Goal: Task Accomplishment & Management: Contribute content

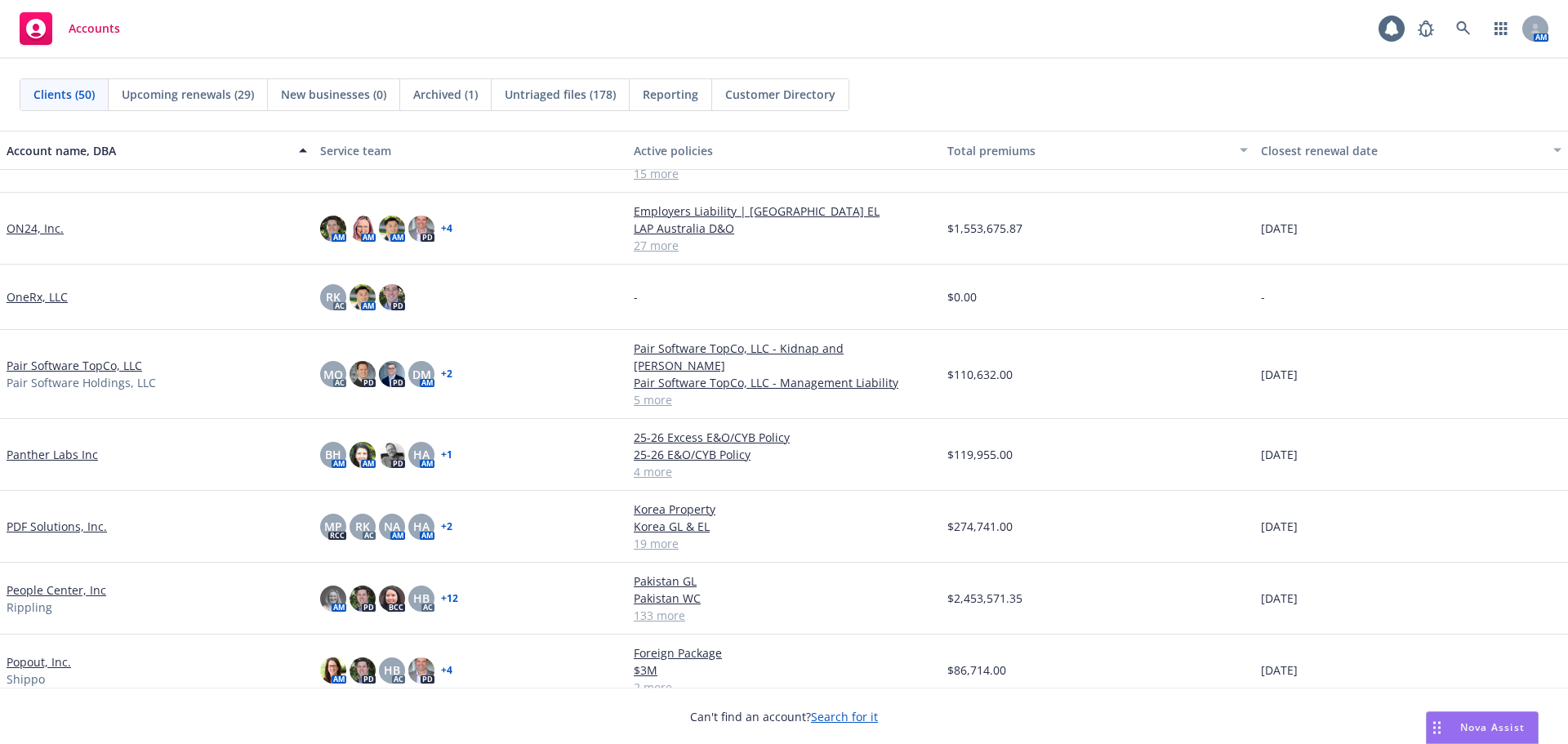
scroll to position [1959, 0]
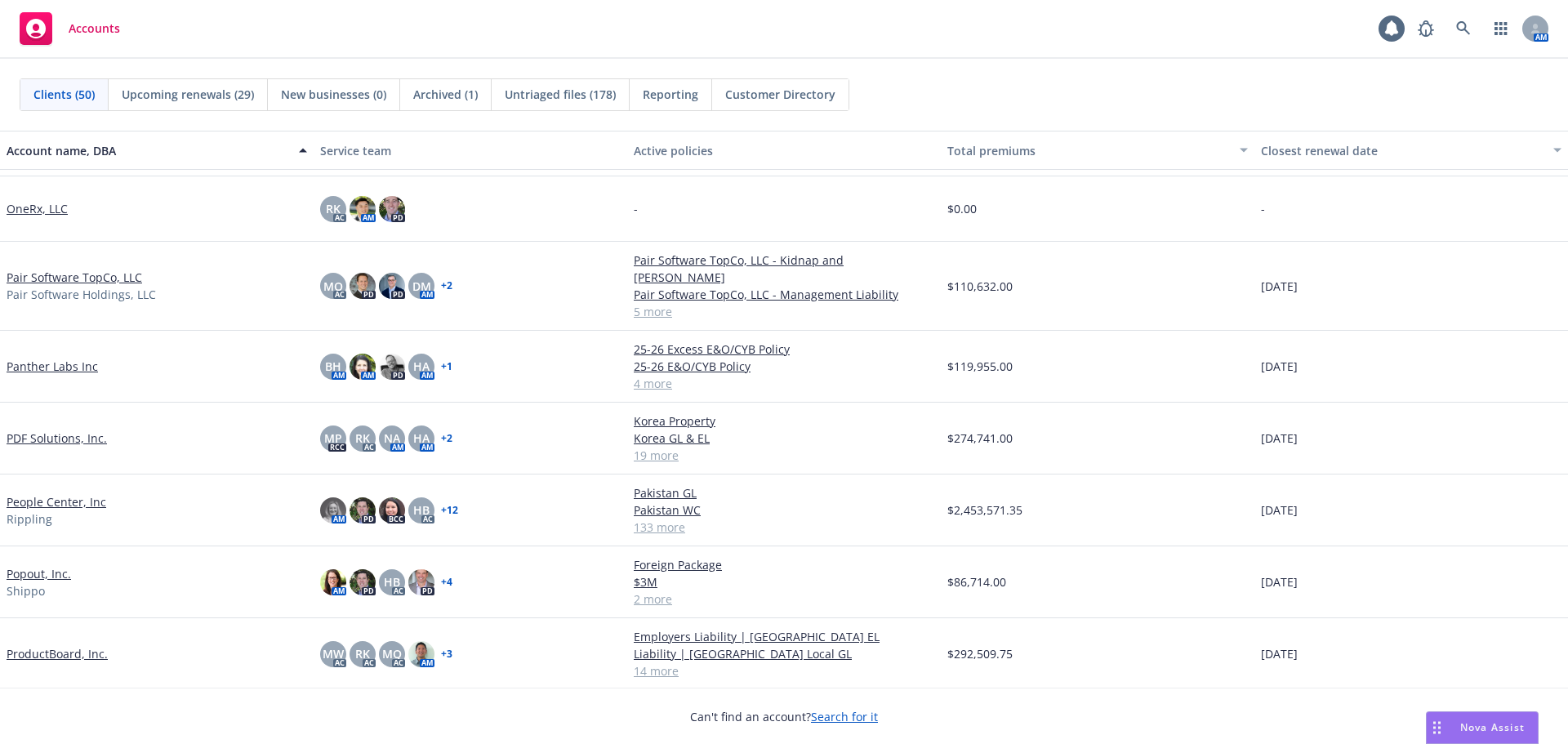
click at [42, 565] on link "Popout, Inc." at bounding box center [39, 573] width 64 height 17
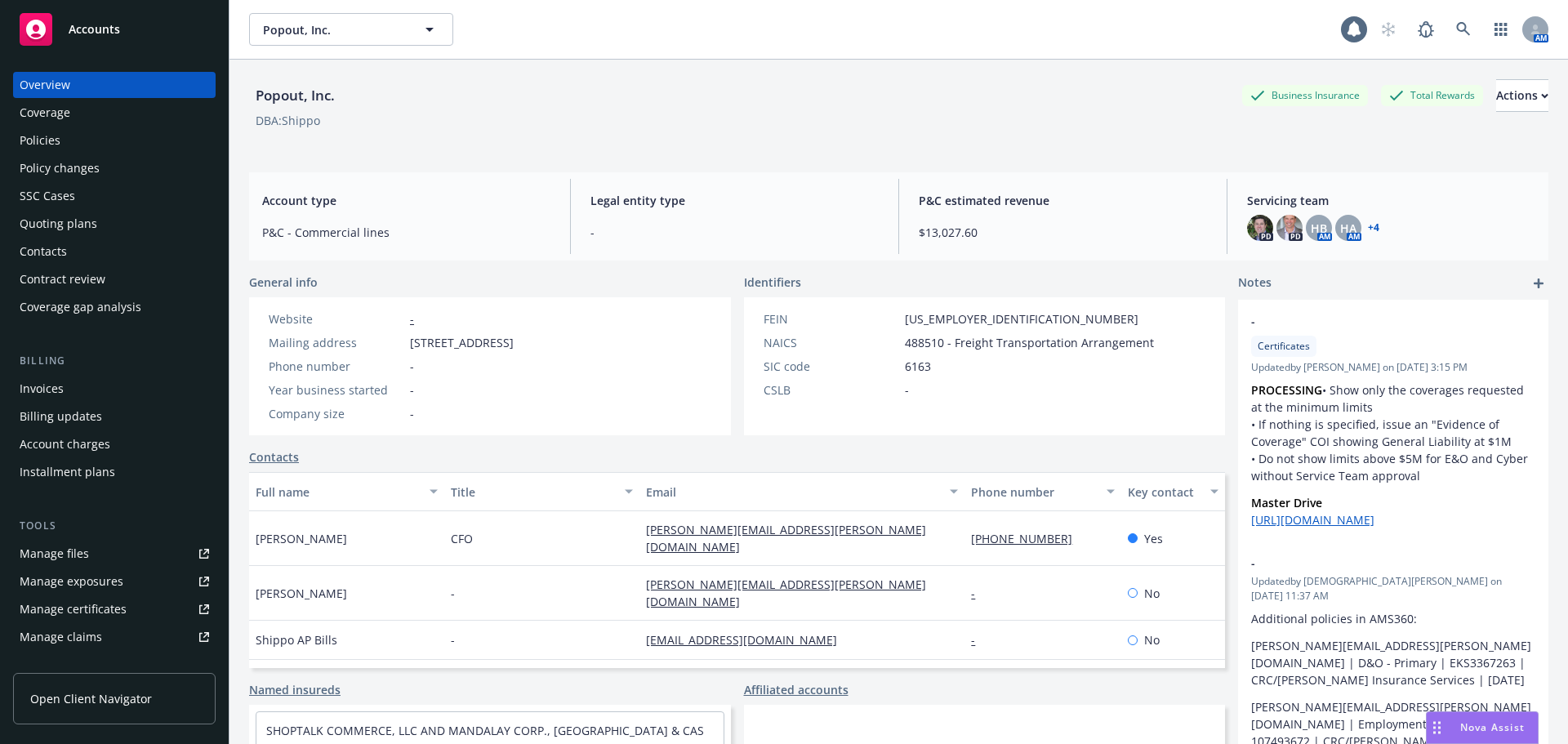
click at [127, 123] on div "Coverage" at bounding box center [114, 112] width 189 height 26
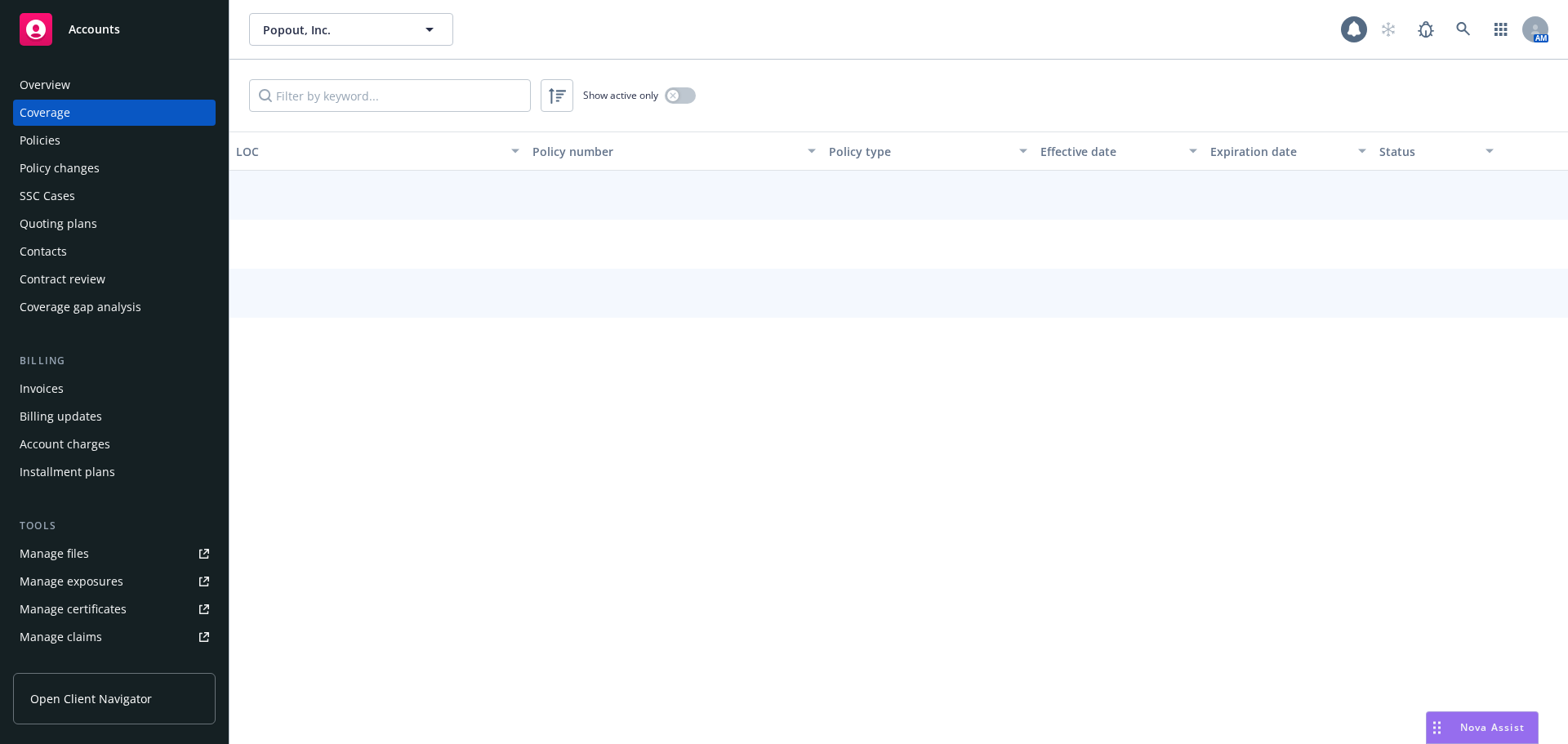
click at [126, 137] on div "Policies" at bounding box center [114, 141] width 189 height 26
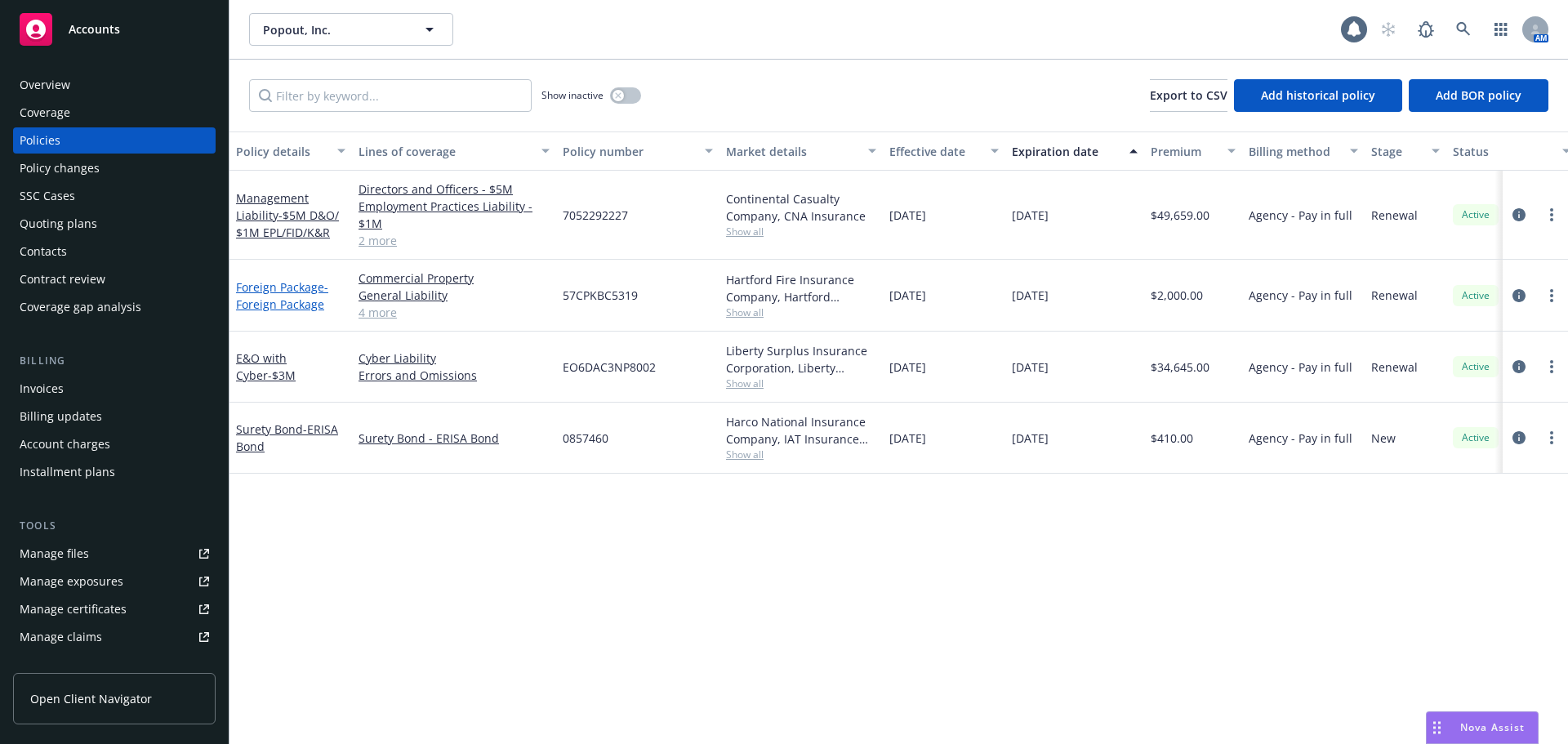
click at [296, 297] on span "- Foreign Package" at bounding box center [282, 296] width 92 height 33
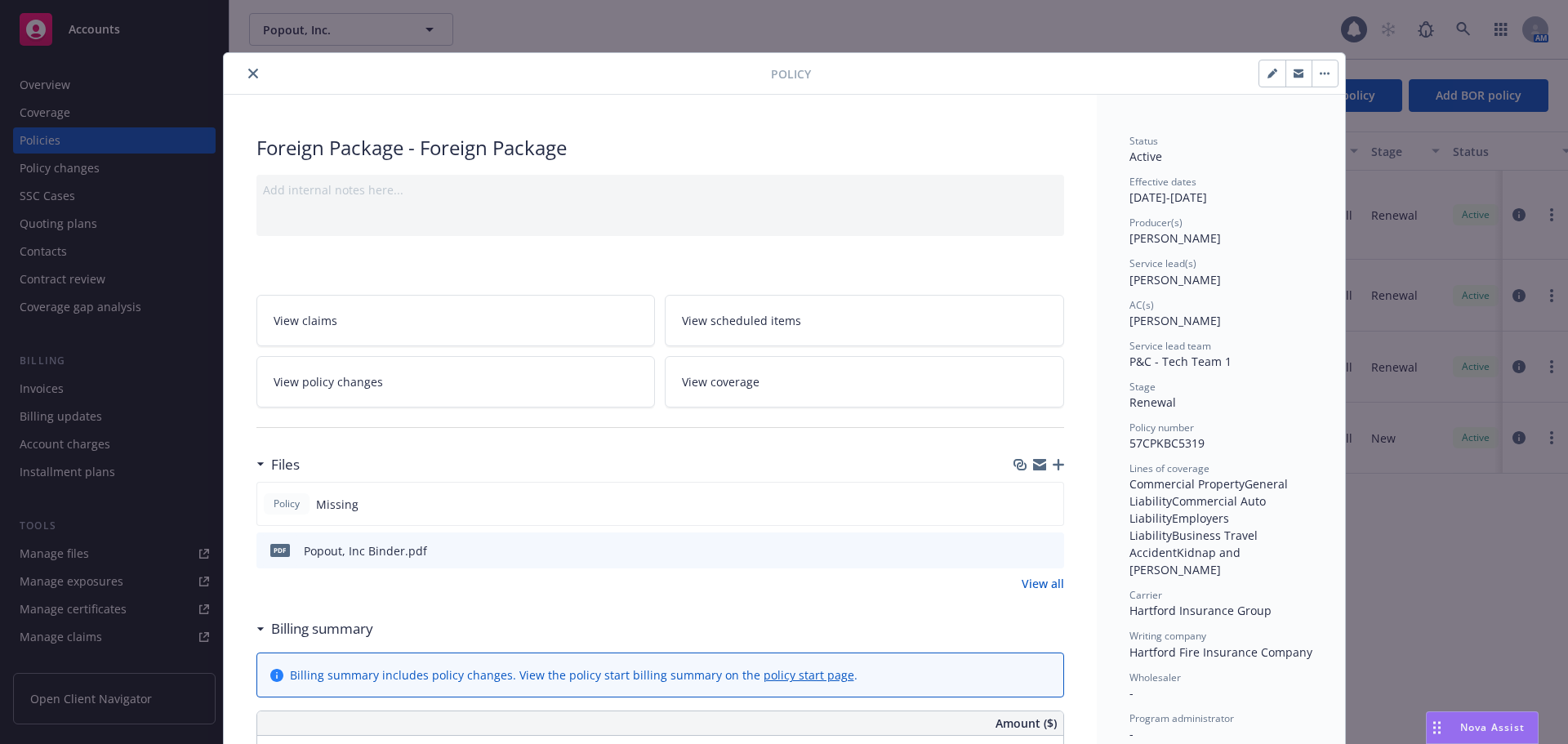
click at [1052, 464] on icon "button" at bounding box center [1058, 464] width 11 height 11
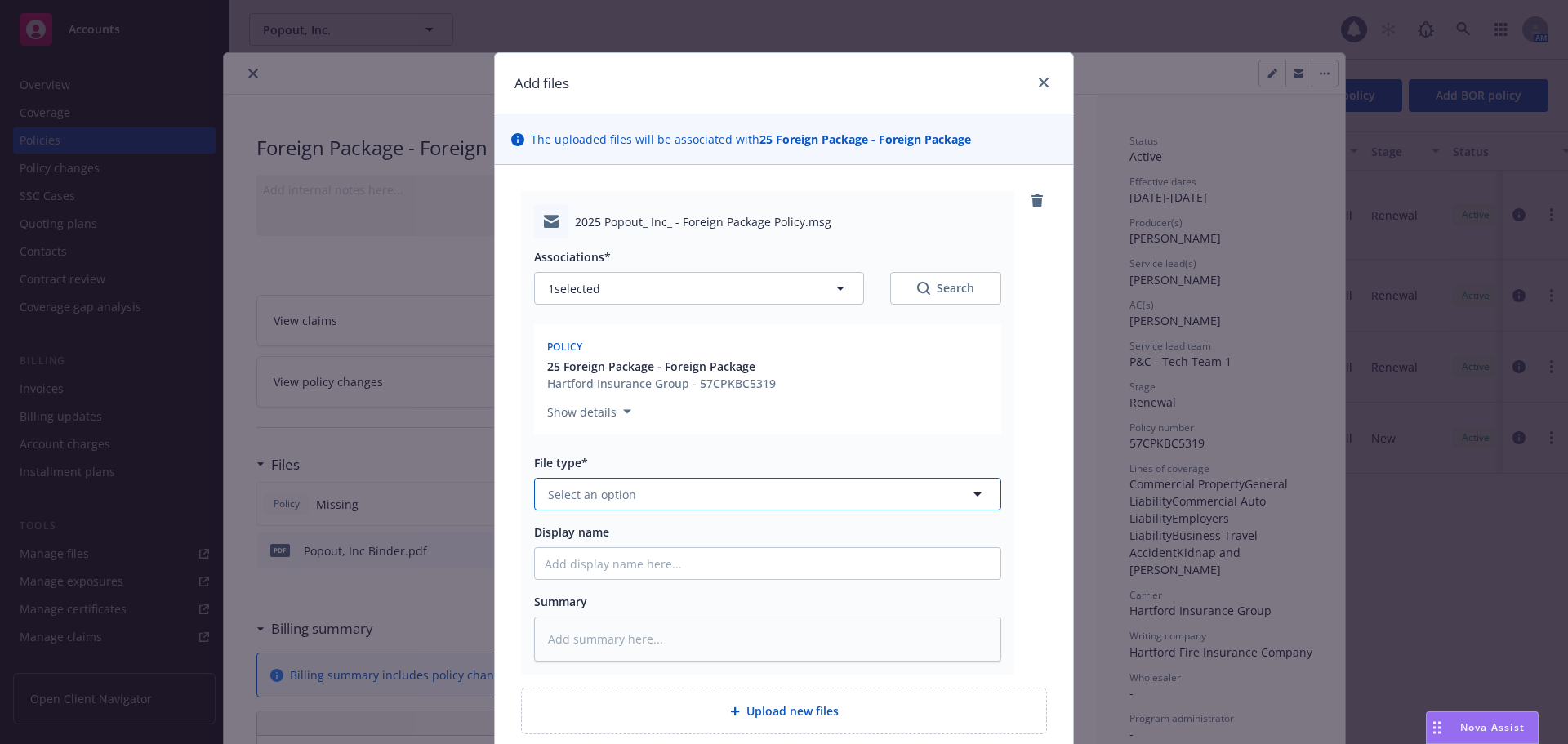
click at [593, 491] on span "Select an option" at bounding box center [592, 494] width 88 height 17
type input "pol"
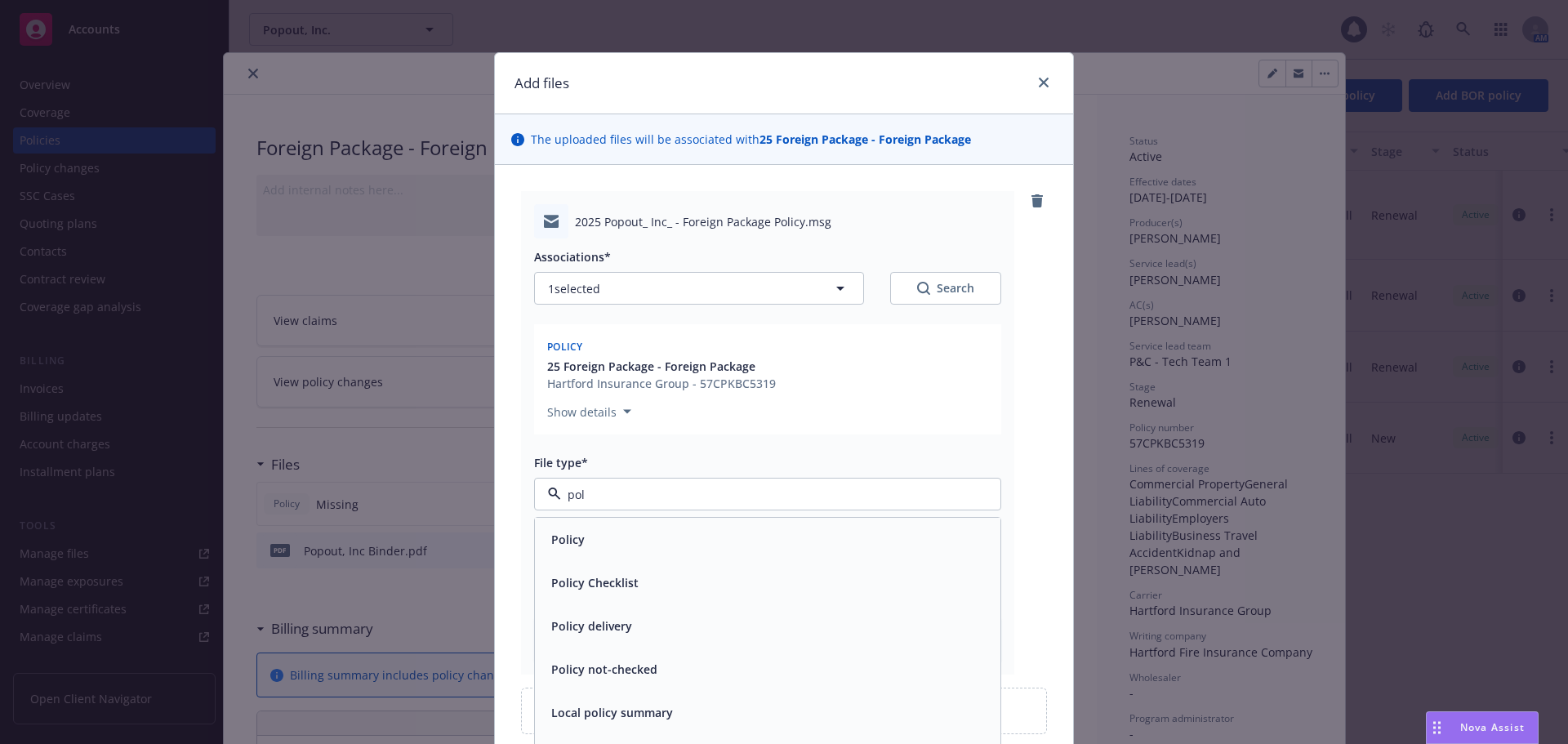
click at [575, 532] on span "Policy" at bounding box center [568, 539] width 33 height 17
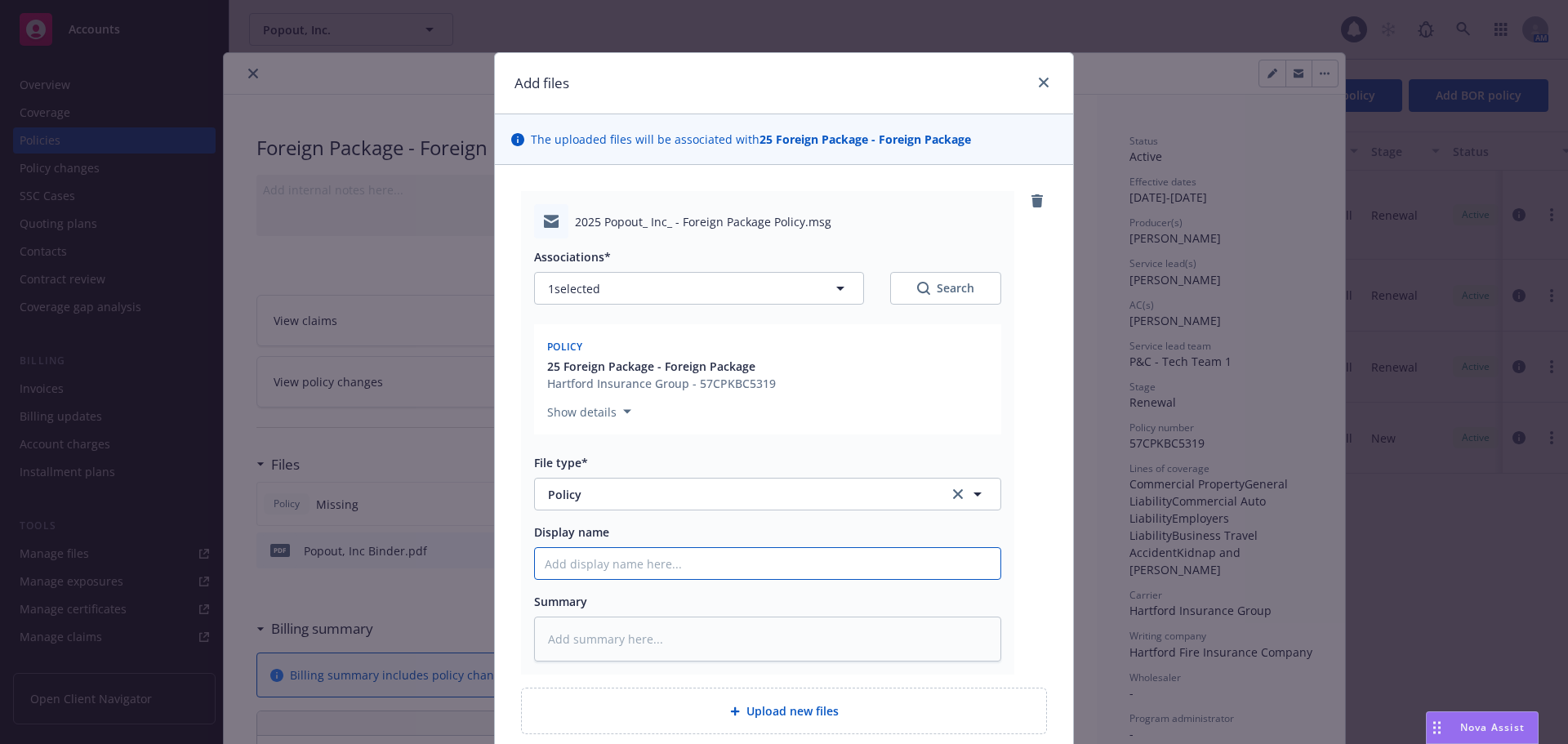
click at [623, 561] on input "Display name" at bounding box center [767, 563] width 466 height 31
type textarea "x"
type input "2"
type textarea "x"
type input "20"
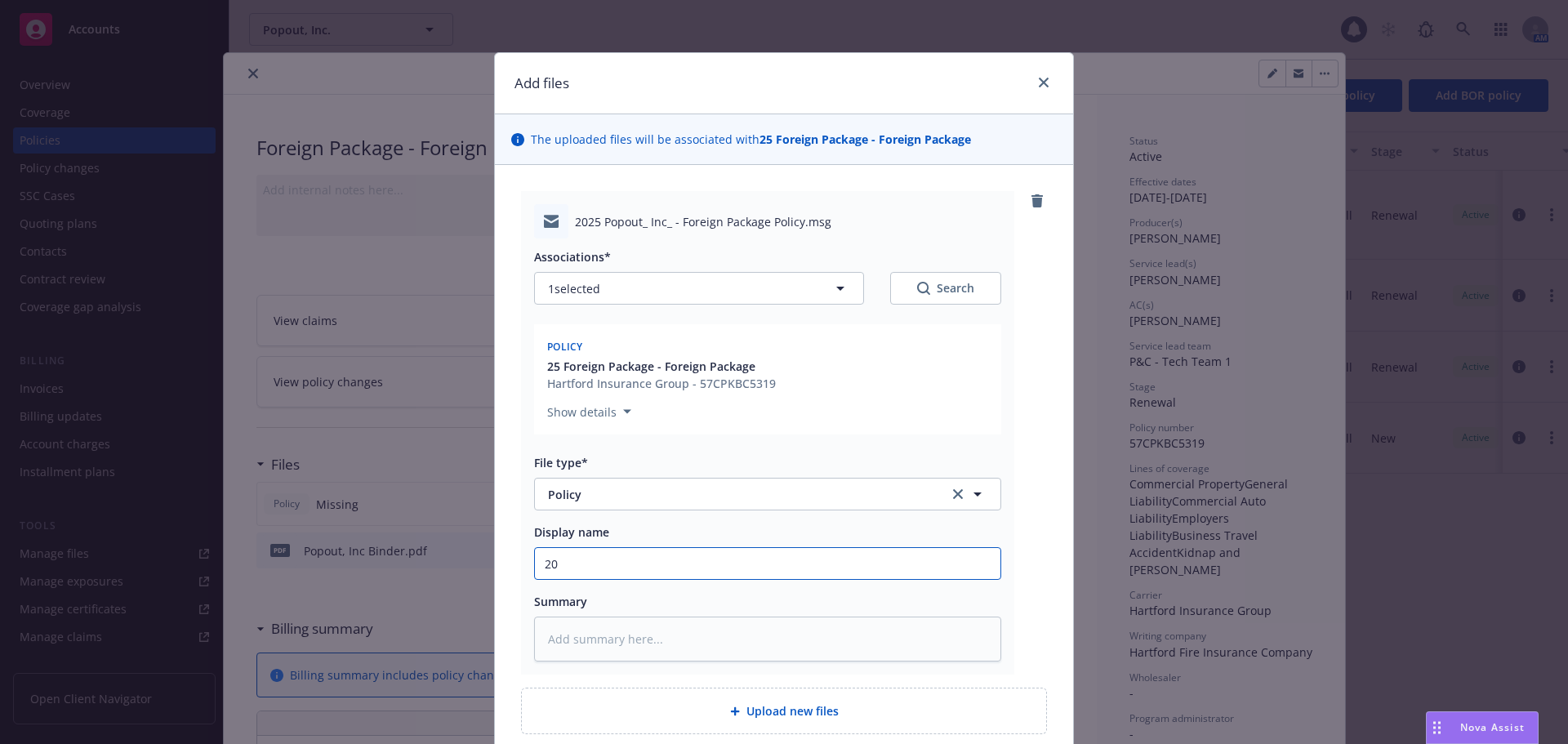
type textarea "x"
type input "202"
type textarea "x"
type input "2025"
type textarea "x"
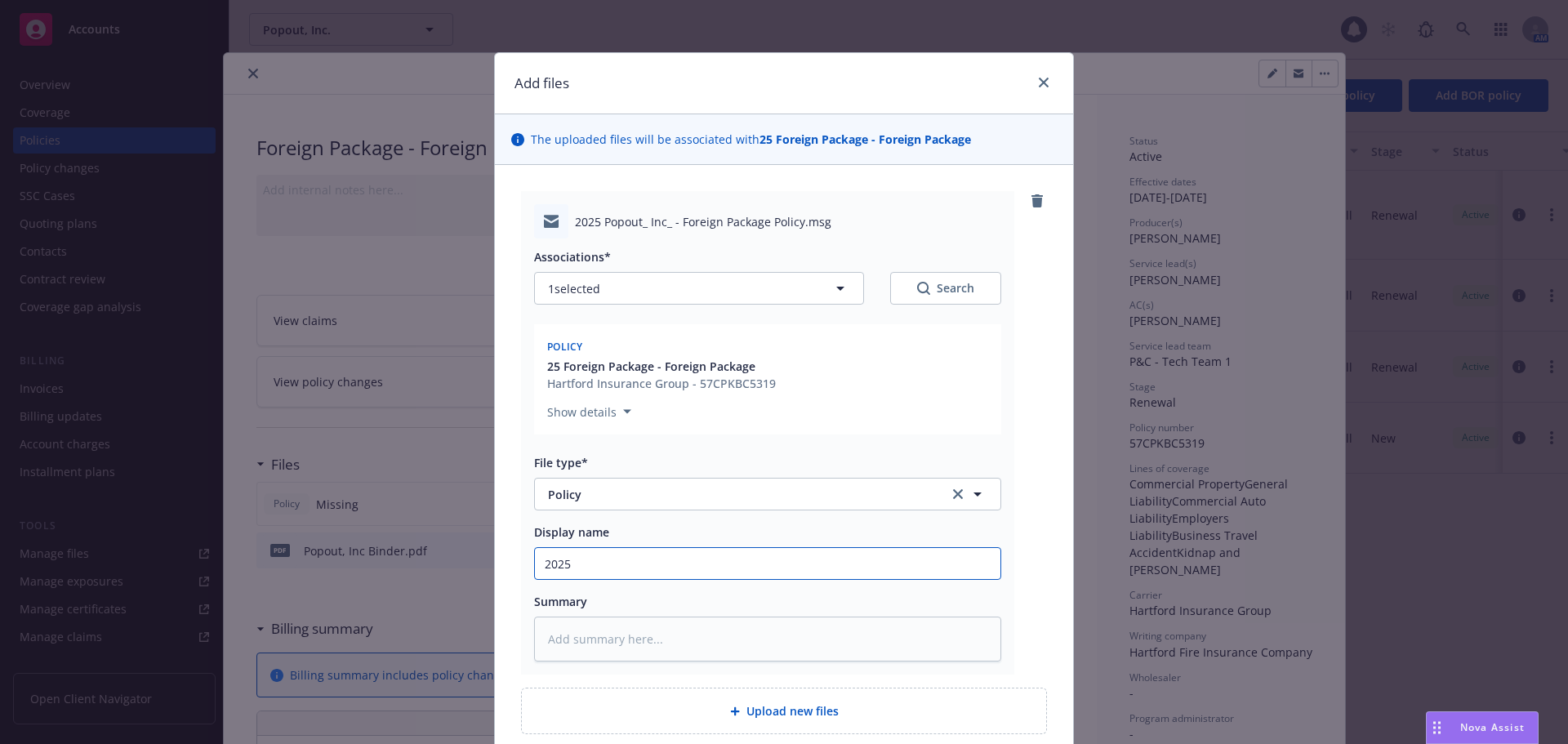
type input "2025-"
type textarea "x"
type input "2025-2"
type textarea "x"
type input "2025-26"
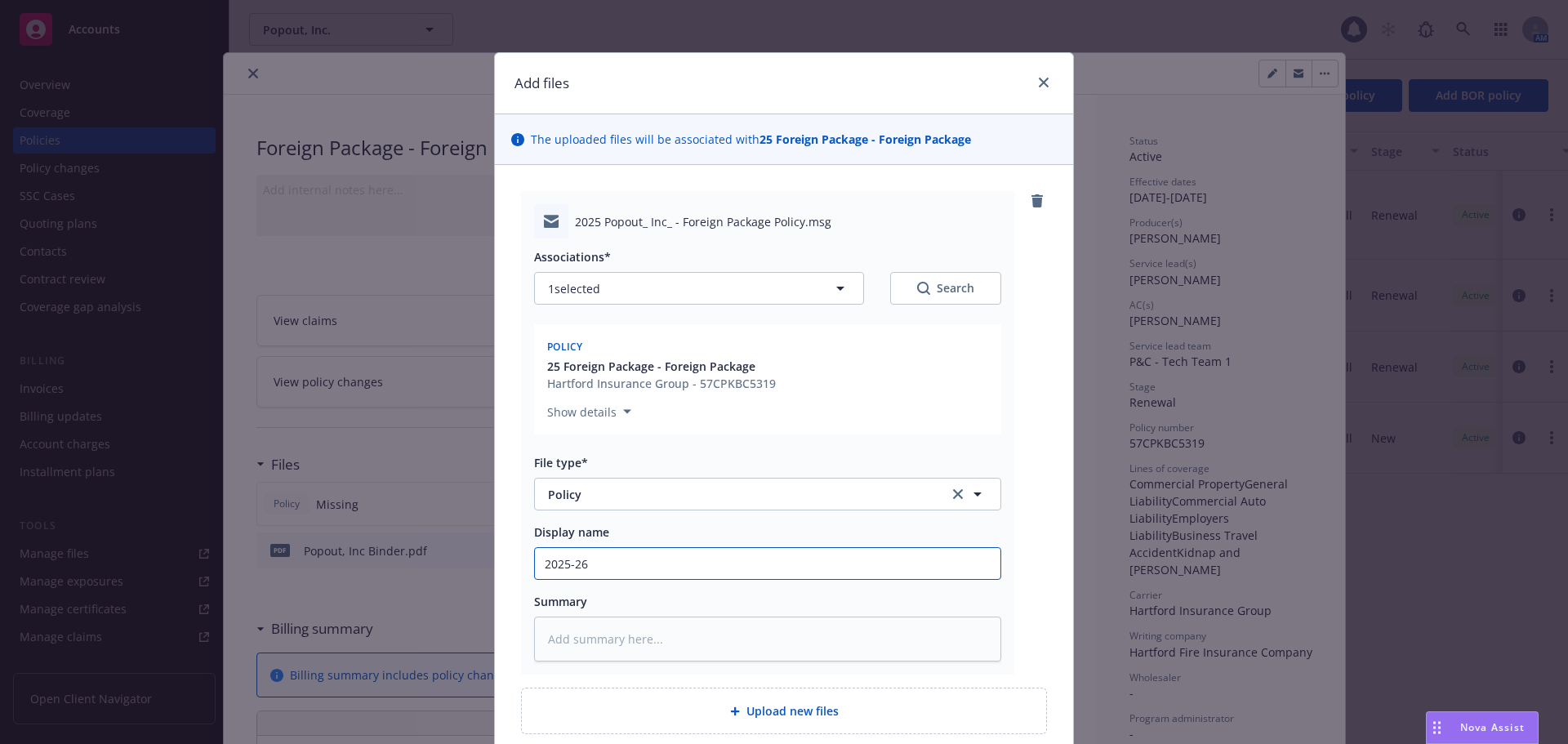
type textarea "x"
type input "2025-26"
type textarea "x"
type input "2025-26 F"
type textarea "x"
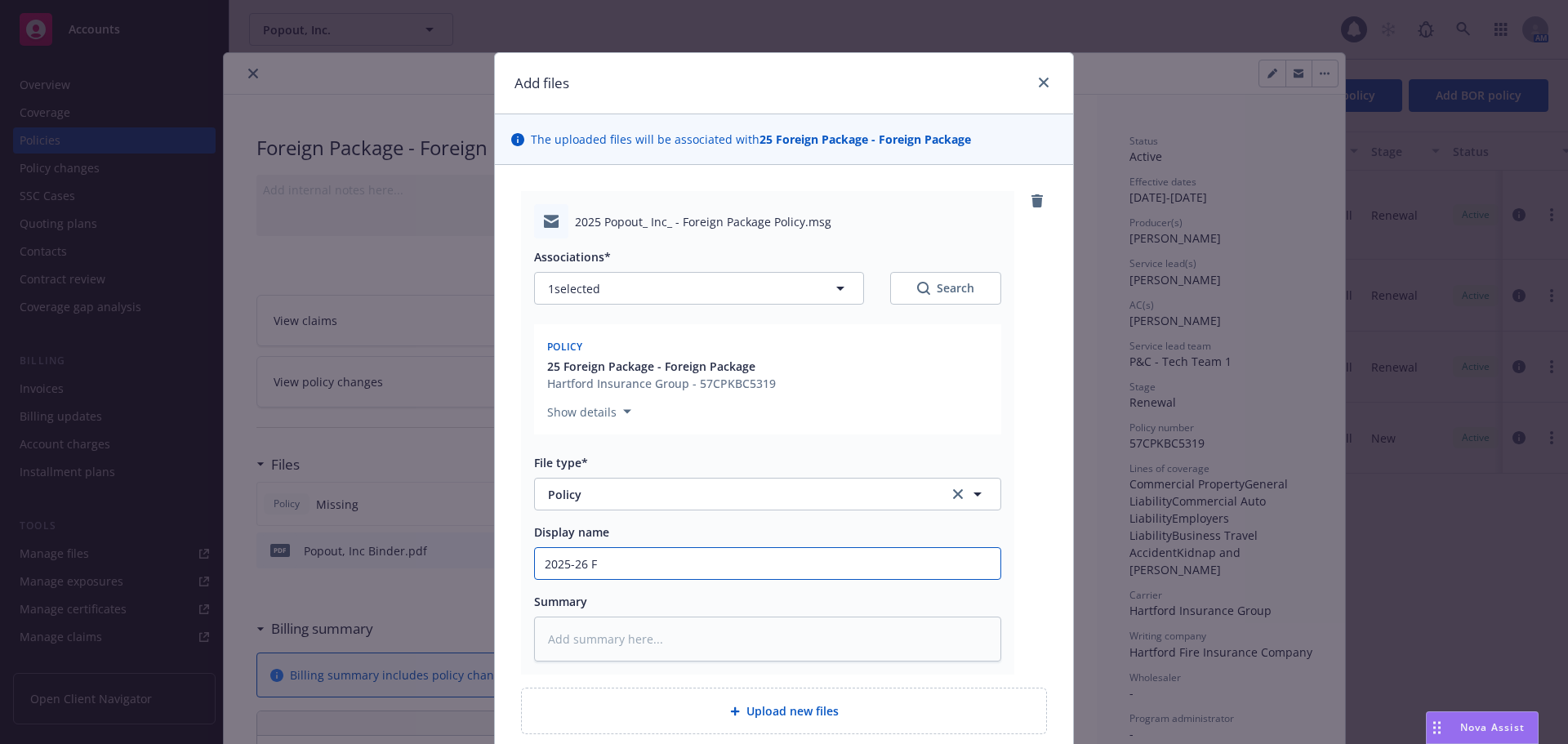
type input "2025-26 Fo"
type textarea "x"
type input "2025-26 For"
type textarea "x"
type input "2025-26 Foreign Package Policy - Zefr, Inc."
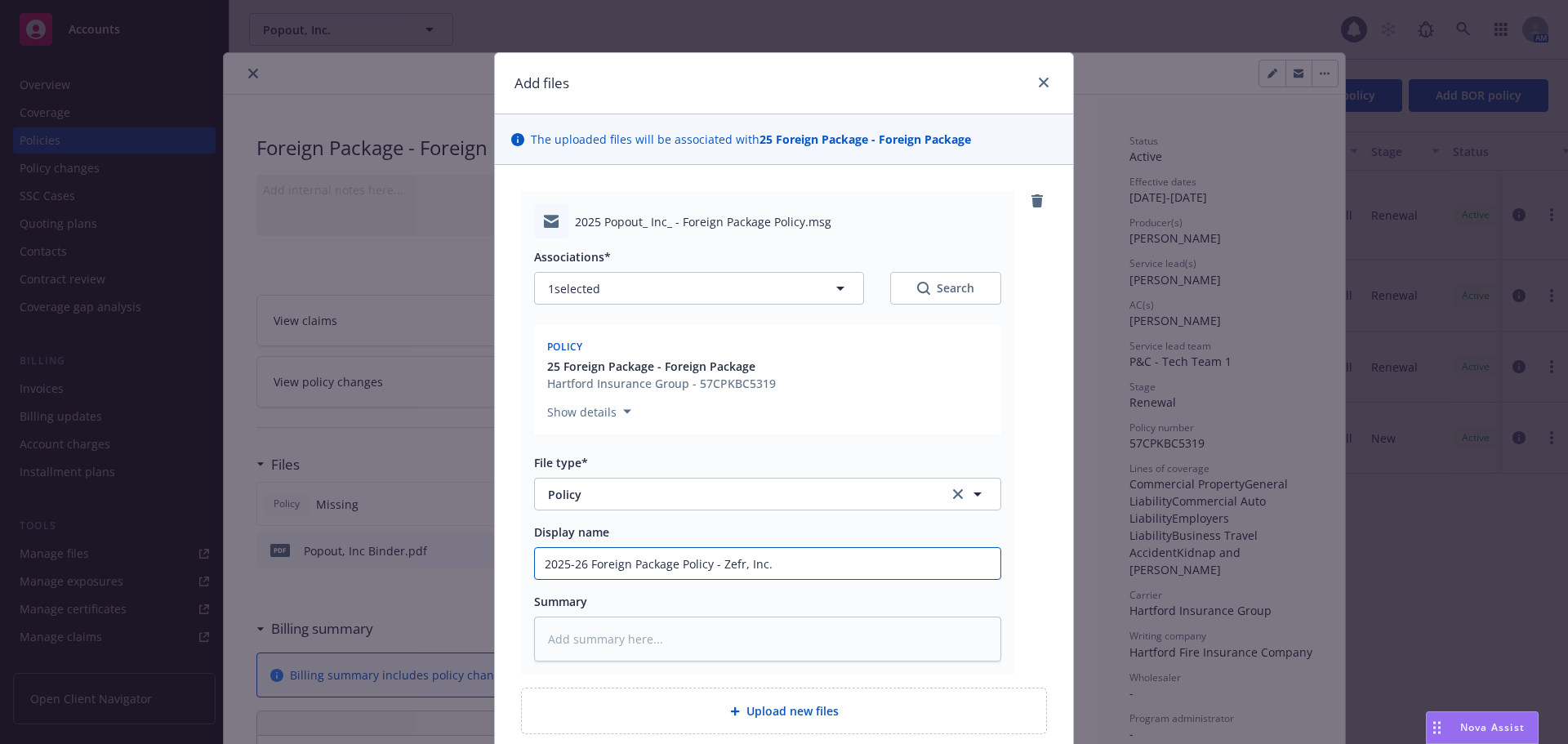
click at [728, 562] on input "2025-26 Foreign Package Policy - Zefr, Inc." at bounding box center [767, 563] width 466 height 31
type textarea "x"
type input "2025-26 Foreign Package Policy - P, Inc."
type textarea "x"
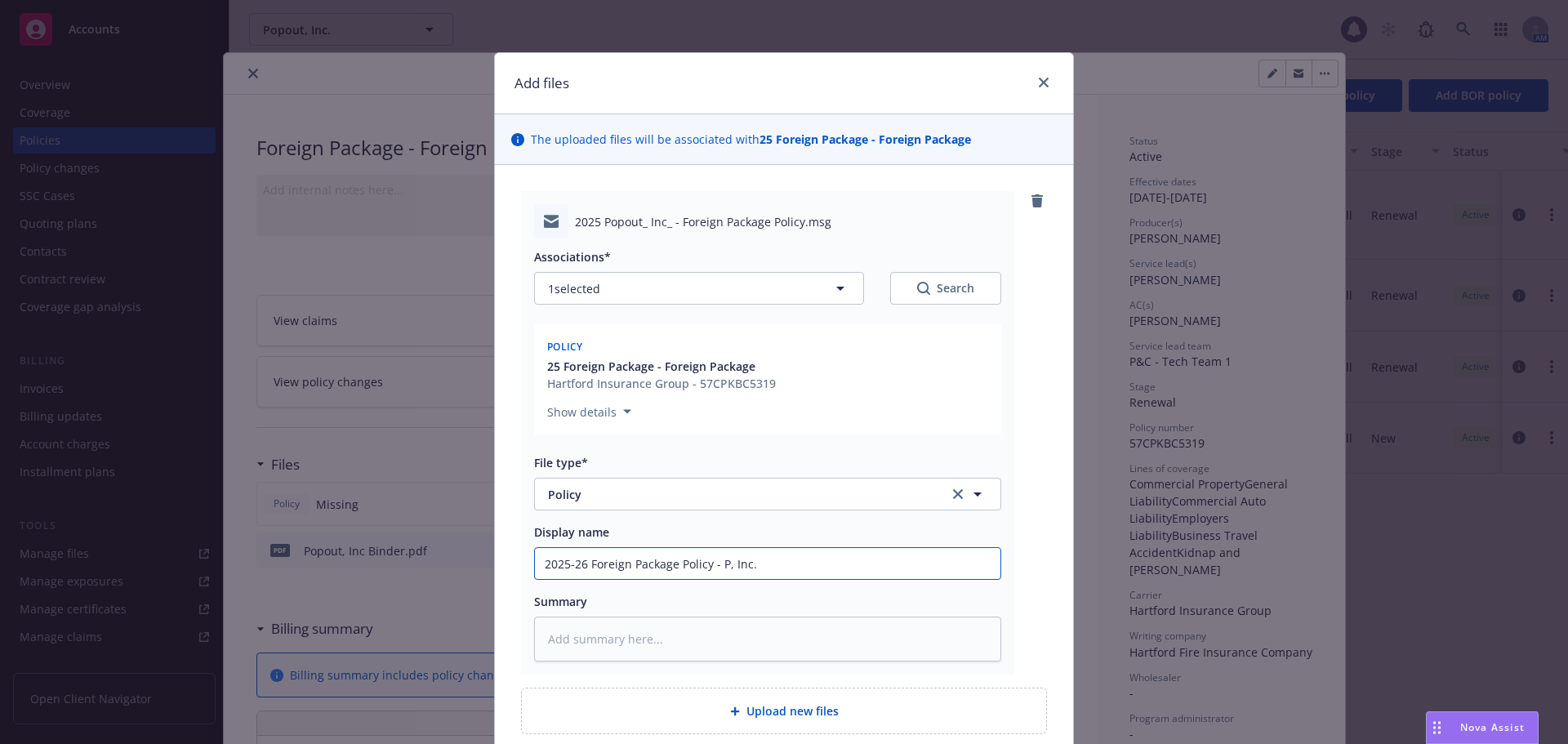
type input "2025-26 Foreign Package Policy - Po, Inc."
type textarea "x"
type input "2025-26 Foreign Package Policy - Pop, Inc."
type textarea "x"
type input "2025-26 Foreign Package Policy - Popo, Inc."
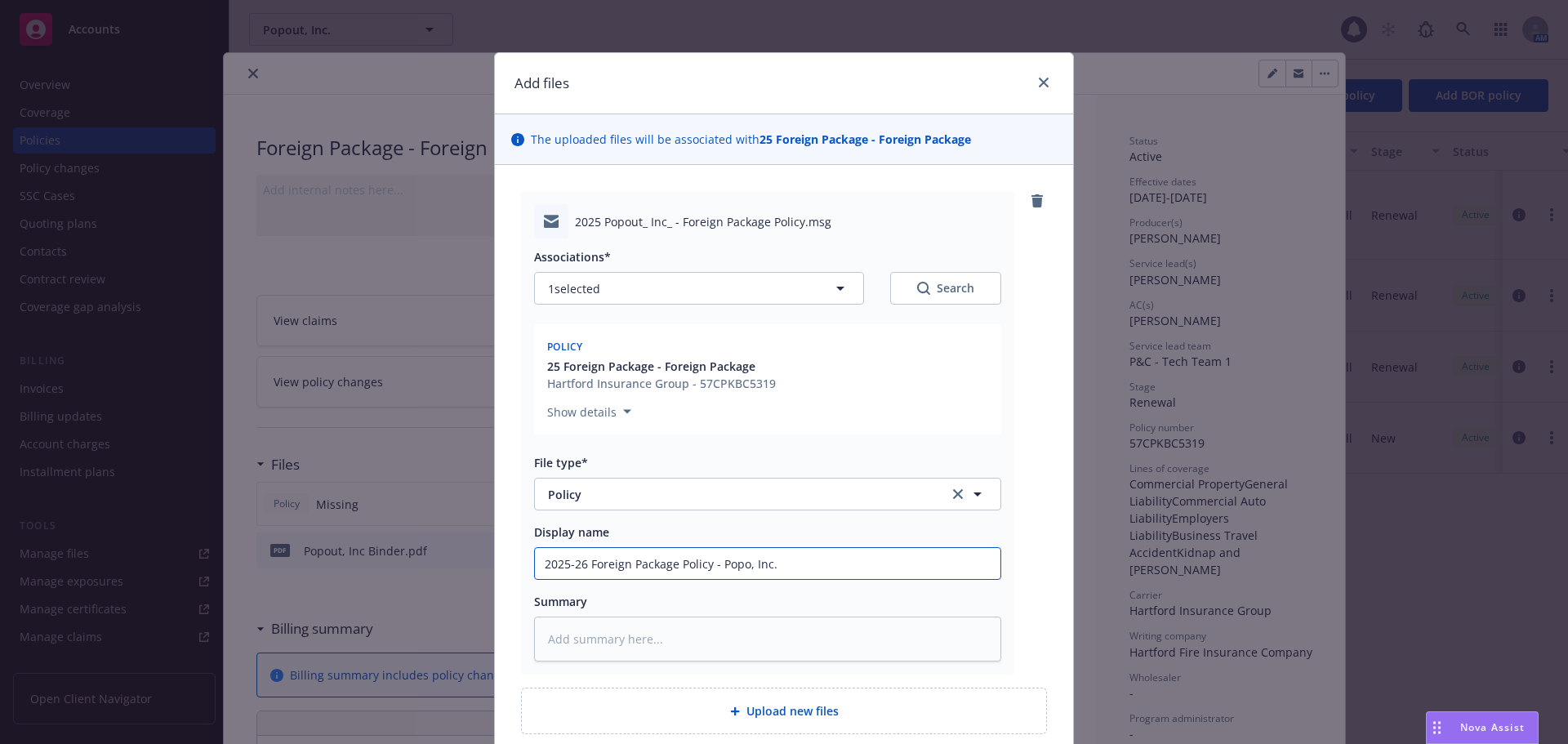
type textarea "x"
type input "2025-26 Foreign Package Policy - Popou, Inc."
type textarea "x"
click at [811, 568] on input "2025-26 Foreign Package Policy - Popout, Inc." at bounding box center [767, 563] width 466 height 31
type input "2025-26 Foreign Package Policy - Popout, Inc."
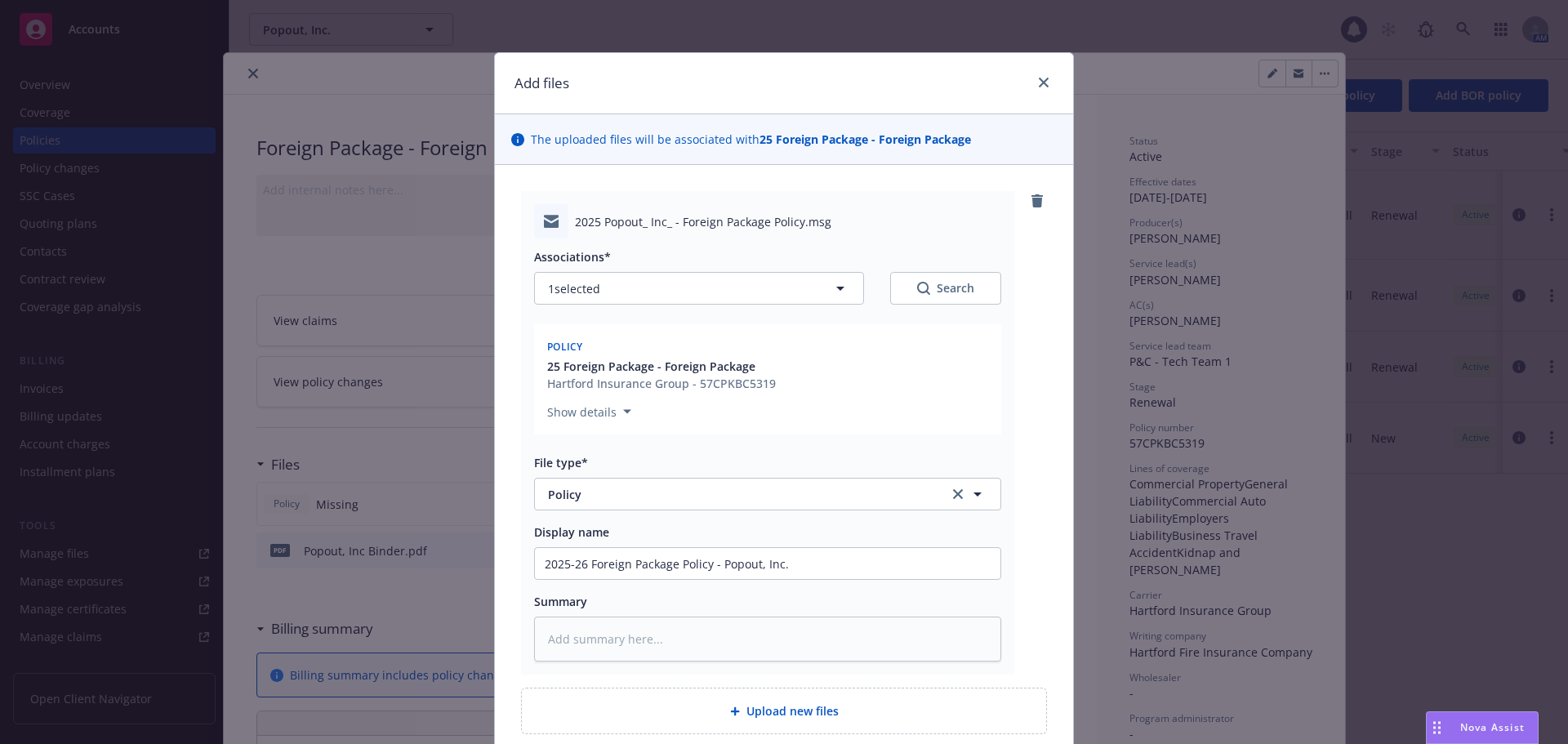
click at [1038, 561] on div "2025 Popout_ Inc_ - Foreign Package Policy.msg Associations* 1 selected Search …" at bounding box center [784, 433] width 526 height 483
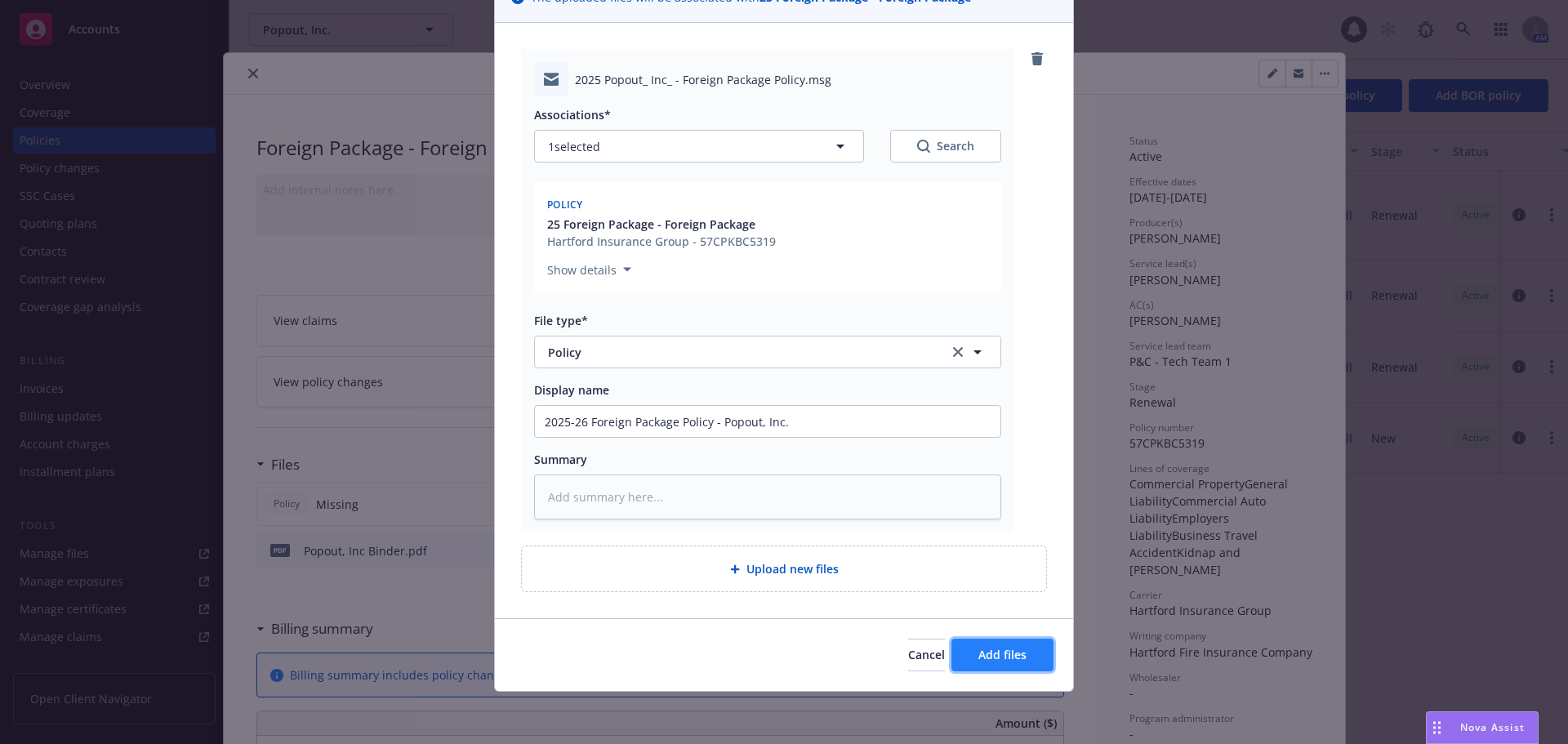
click at [1019, 644] on button "Add files" at bounding box center [1002, 655] width 102 height 33
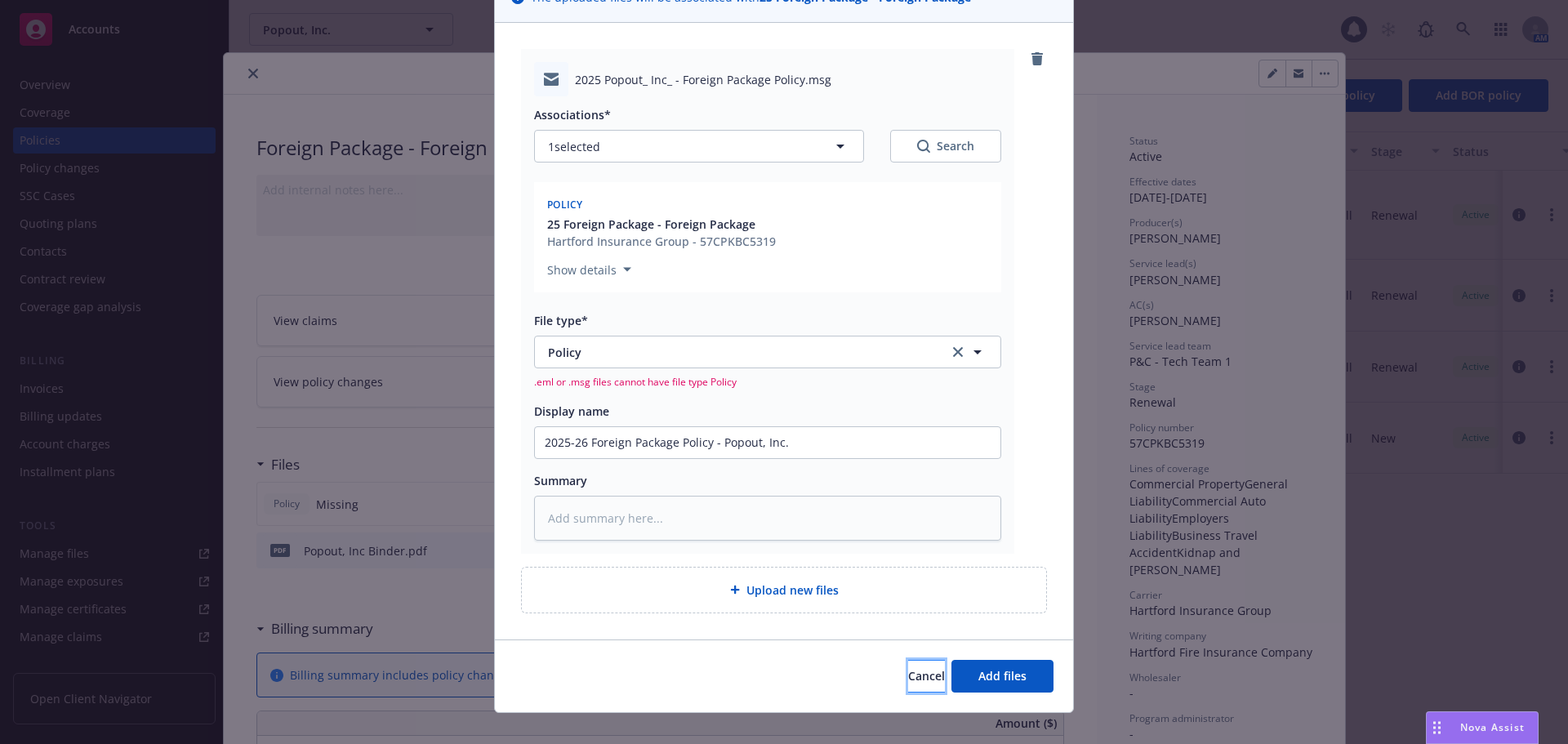
click at [908, 670] on span "Cancel" at bounding box center [926, 675] width 37 height 16
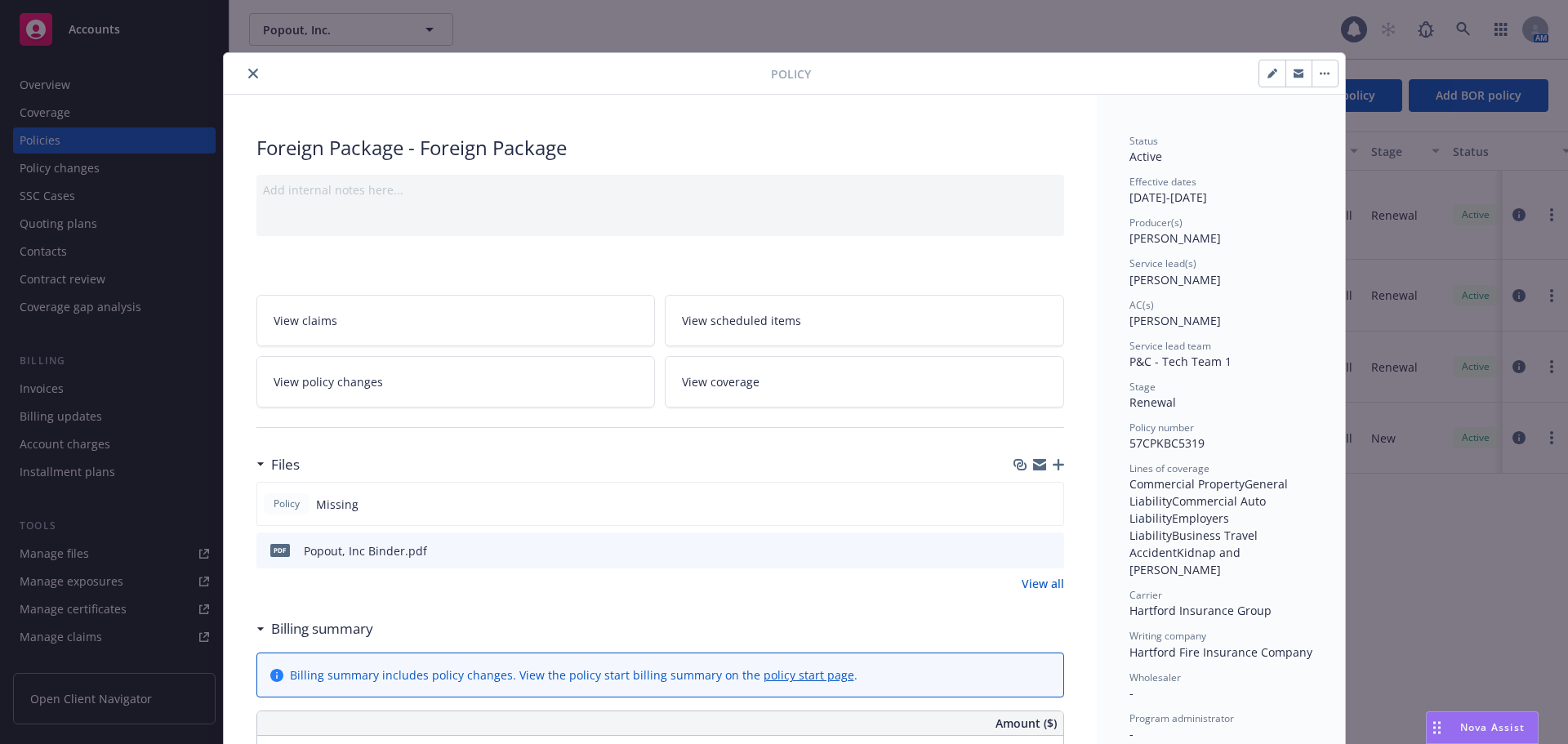
click at [1052, 467] on icon "button" at bounding box center [1058, 464] width 11 height 11
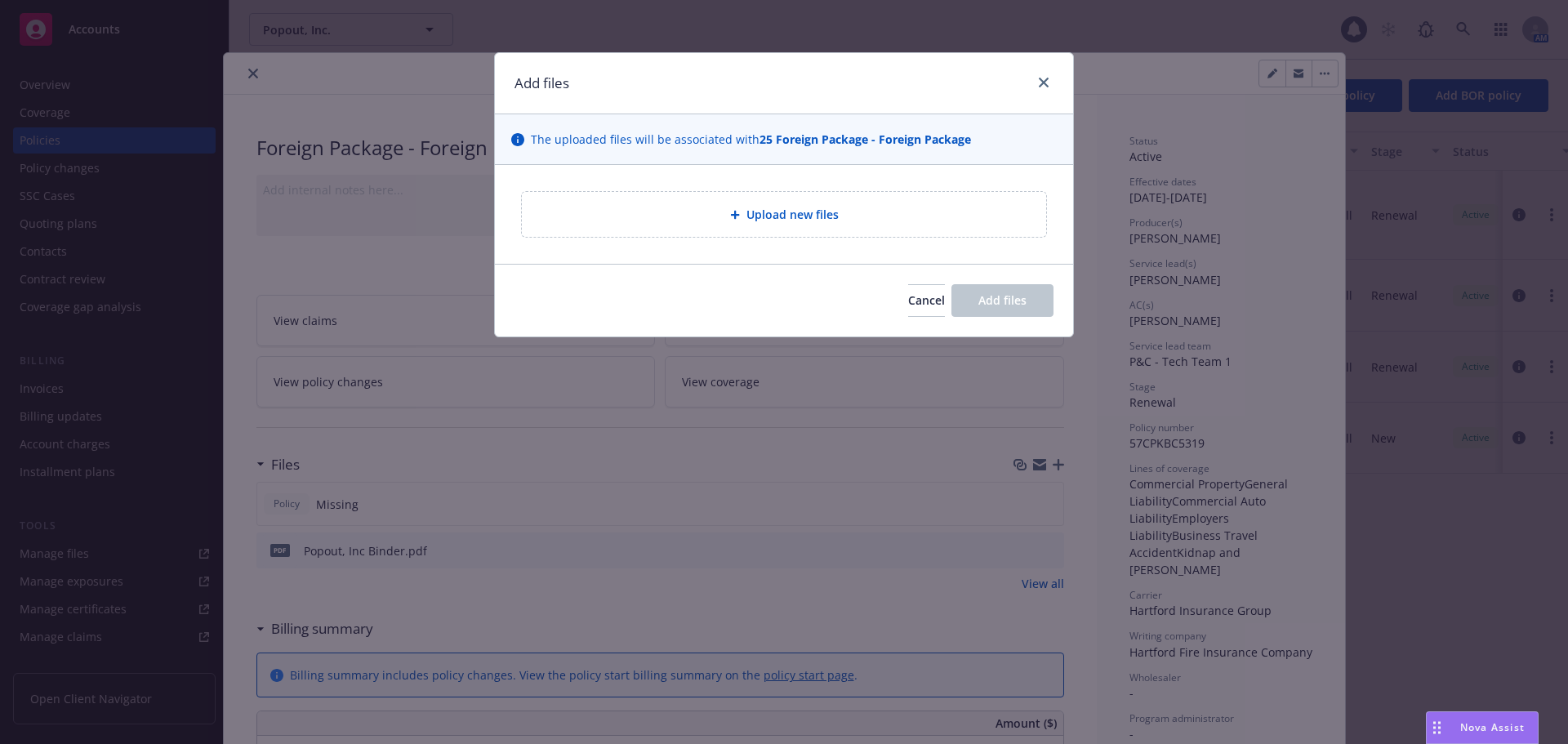
type textarea "x"
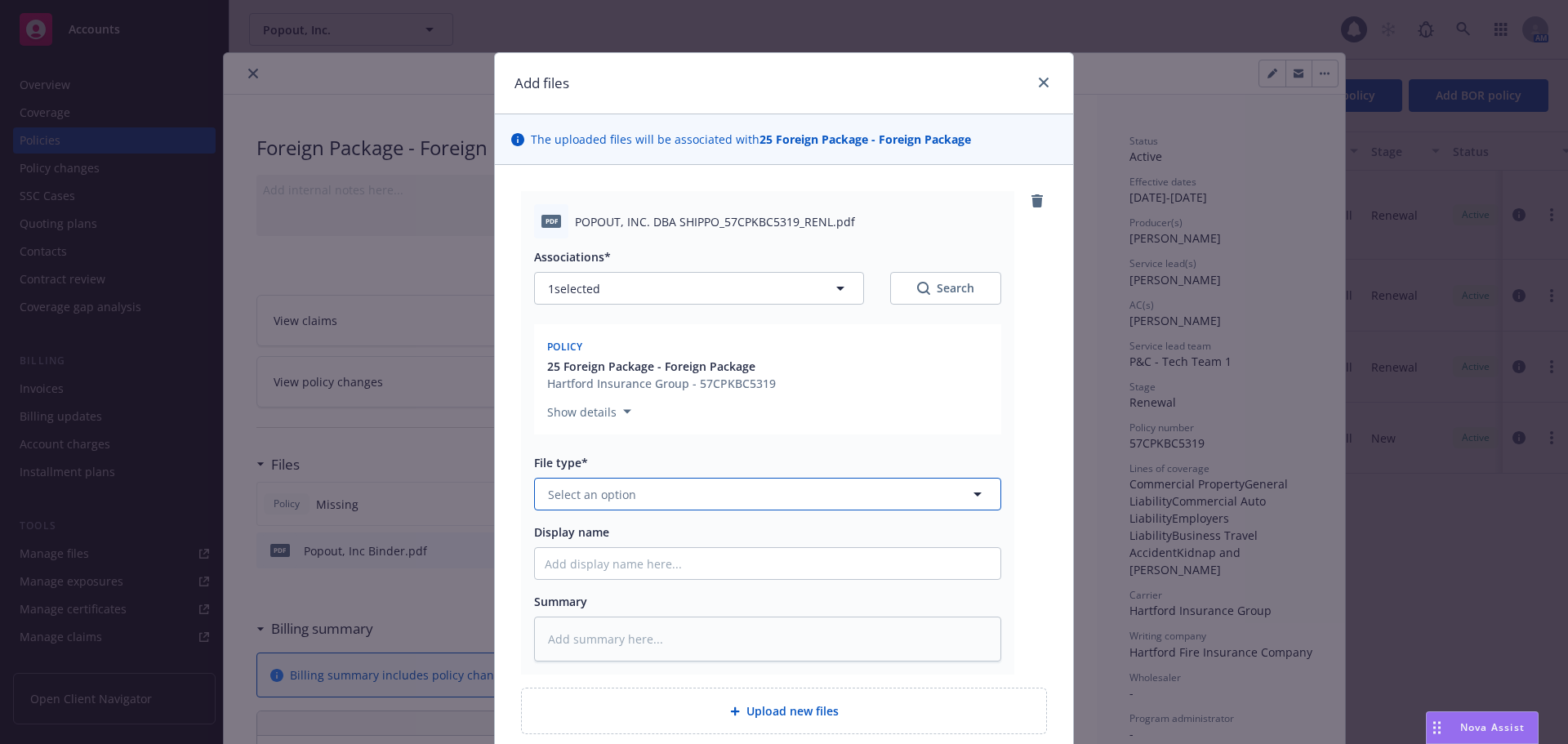
click at [620, 499] on span "Select an option" at bounding box center [592, 494] width 88 height 17
type input "pol"
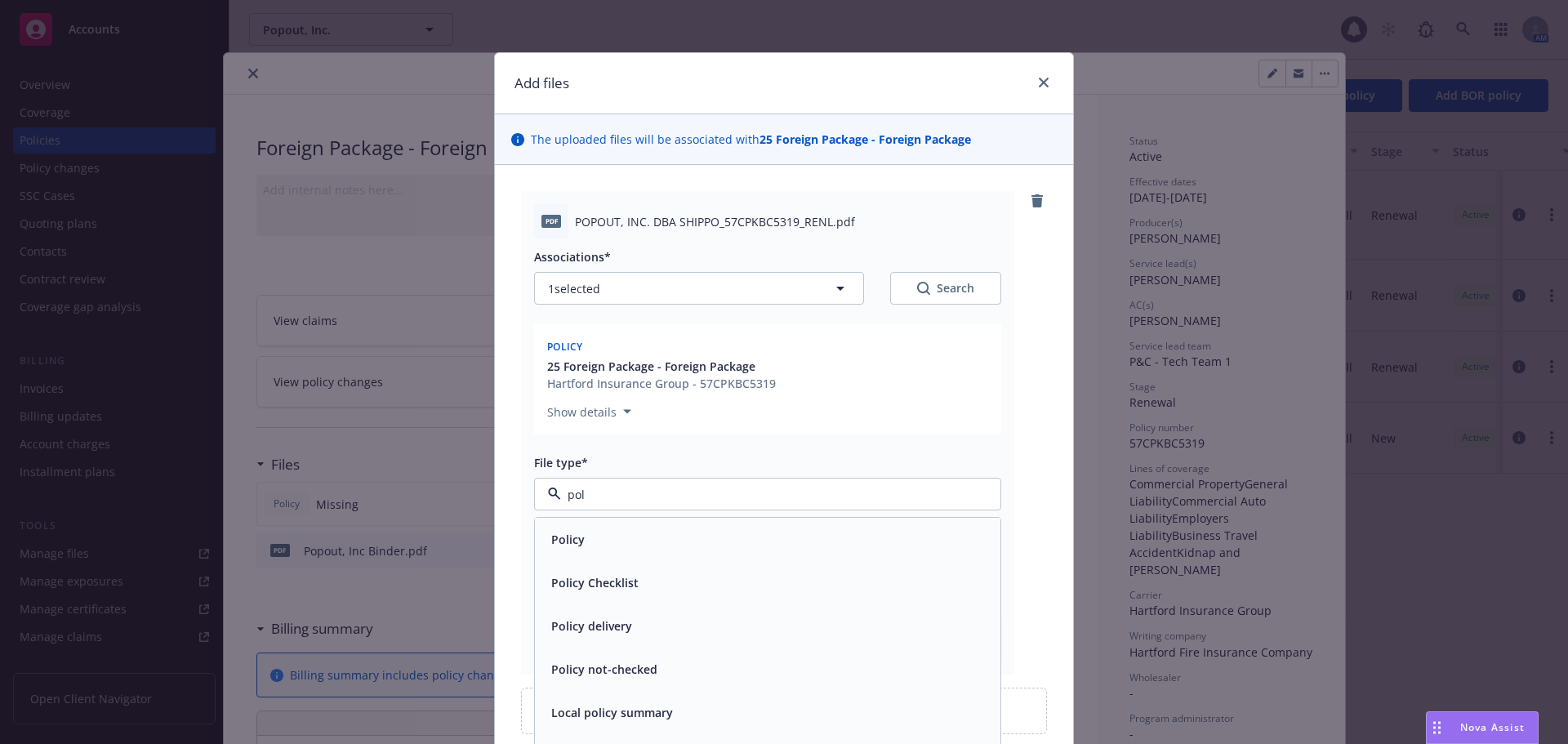
click at [622, 544] on div "Policy" at bounding box center [767, 539] width 446 height 24
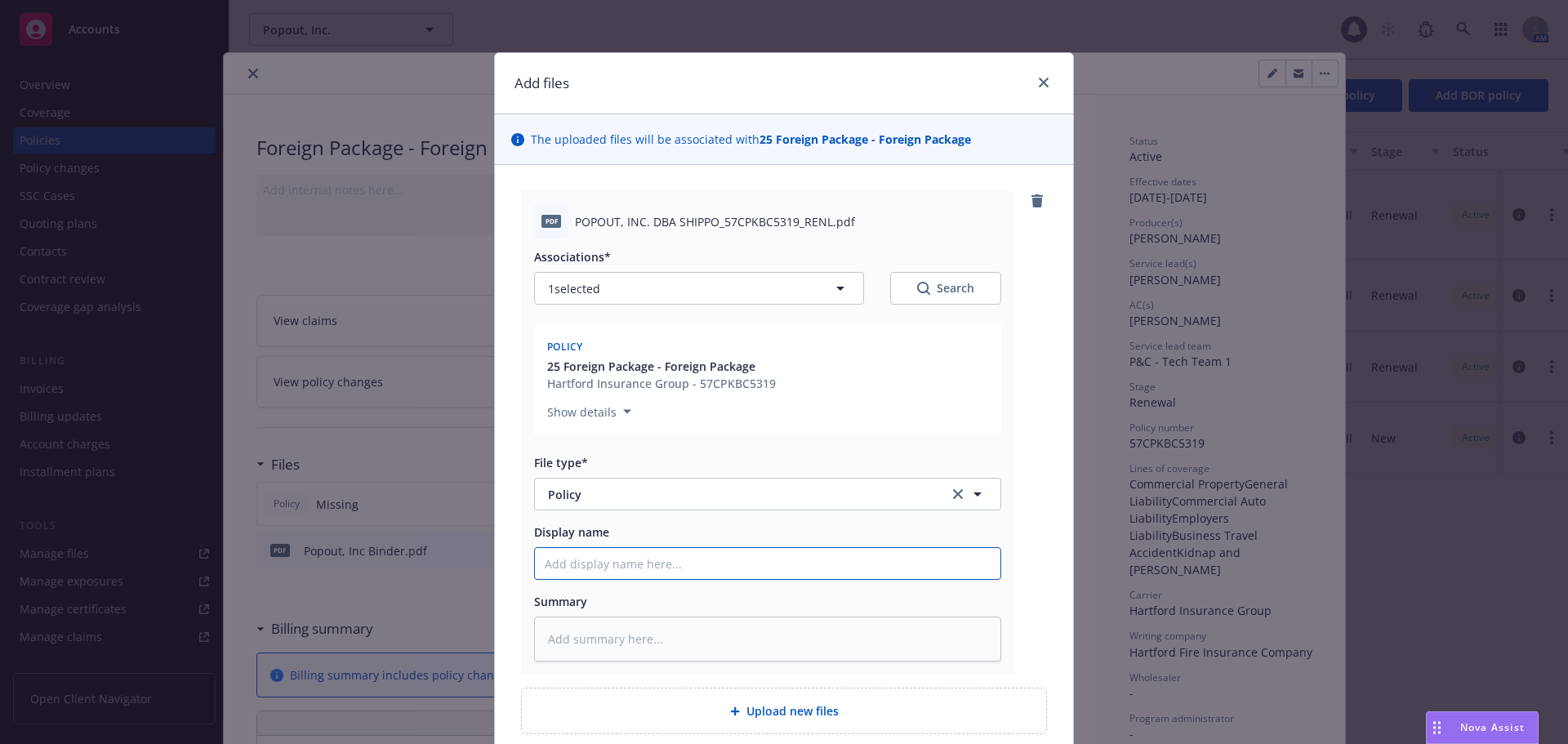
click at [642, 575] on input "Display name" at bounding box center [767, 563] width 466 height 31
type textarea "x"
type input "2"
type textarea "x"
type input "20"
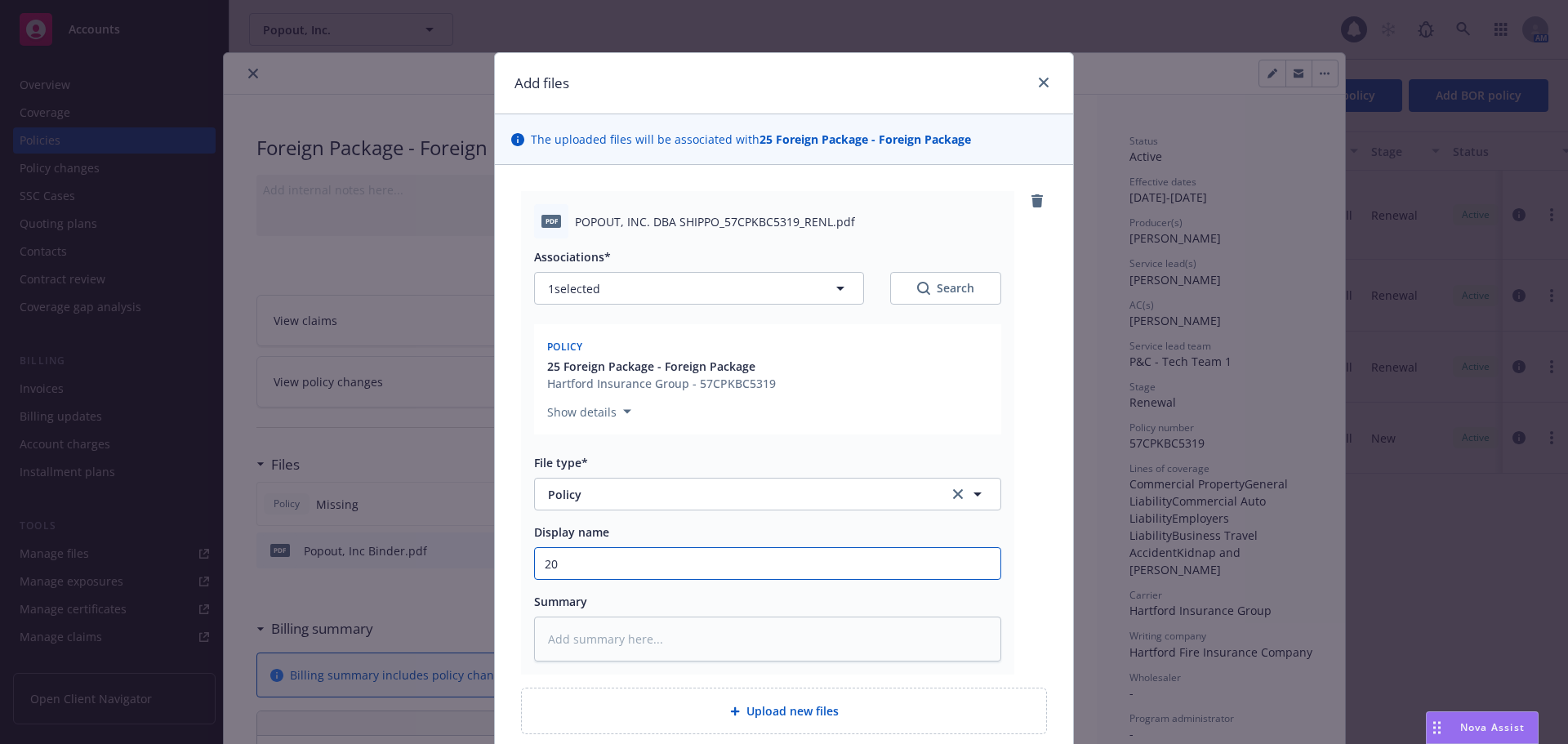
type textarea "x"
type input "202"
type textarea "x"
type input "2025"
type textarea "x"
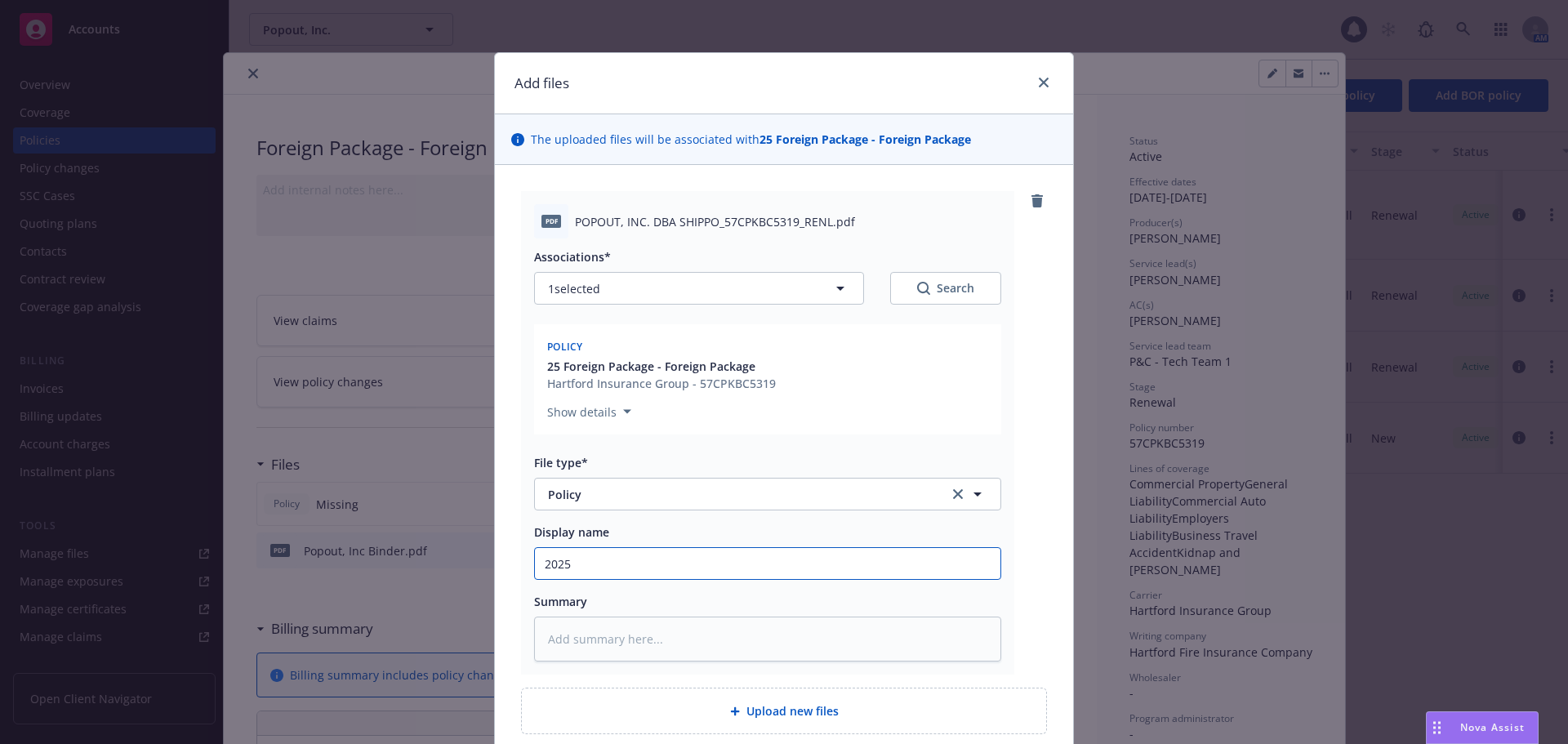
type input "2025-"
type textarea "x"
type input "2025-2"
type textarea "x"
type input "2025-26"
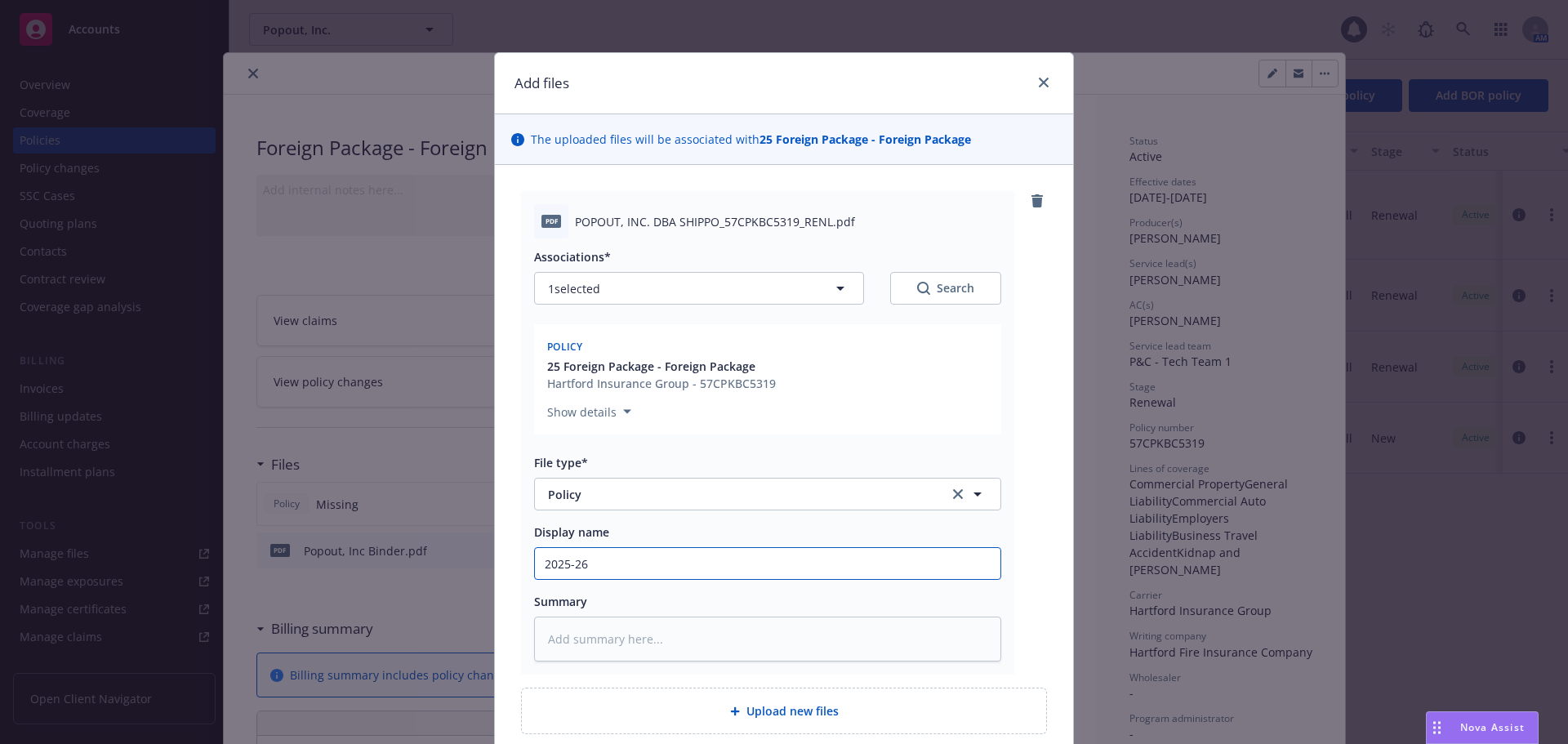
type textarea "x"
type input "2025-26"
type textarea "x"
type input "2025-26 F"
type textarea "x"
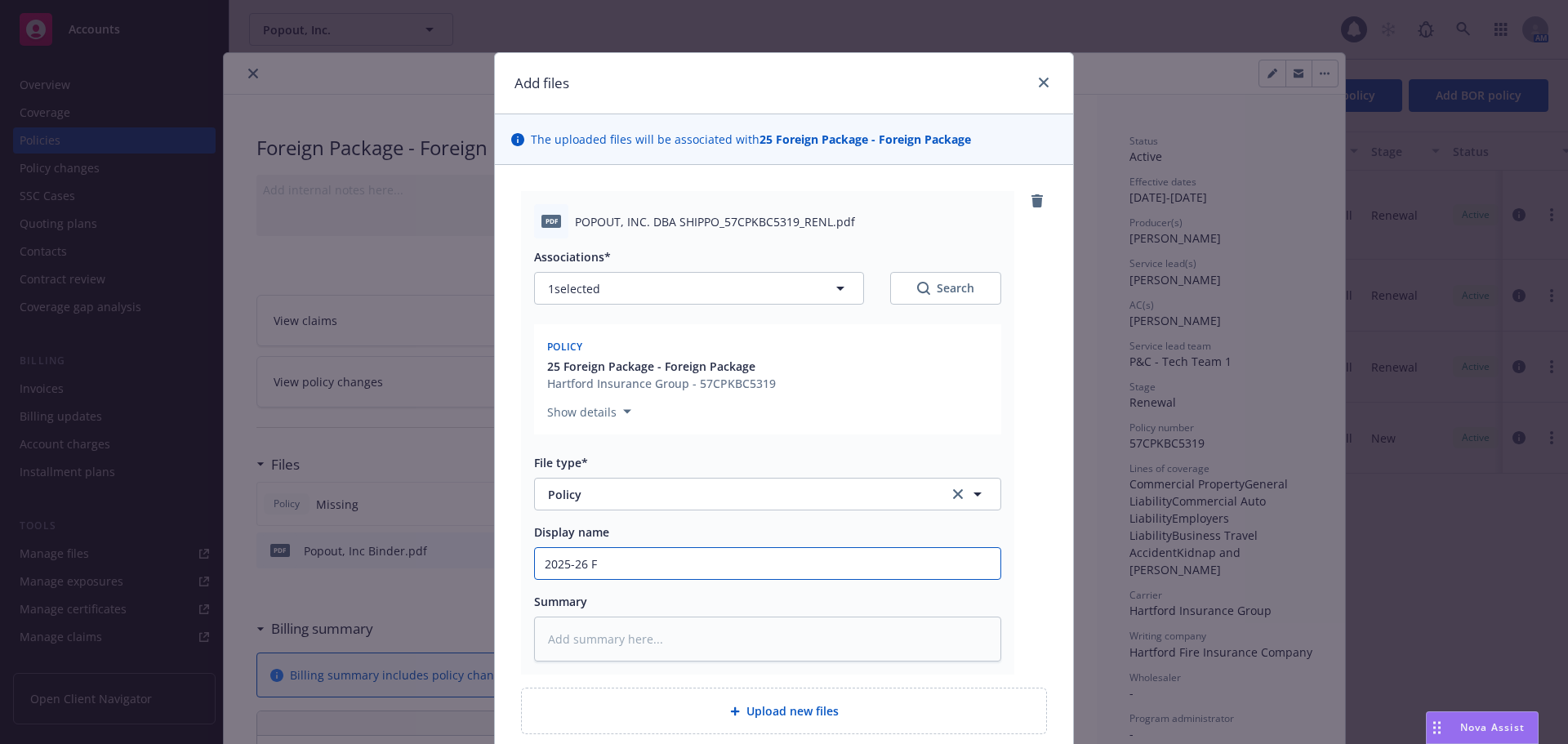
type input "2025-26 Fo"
type textarea "x"
type input "2025-26 For"
type textarea "x"
type input "2025-26 Foreign Package Policy - Zefr, Inc."
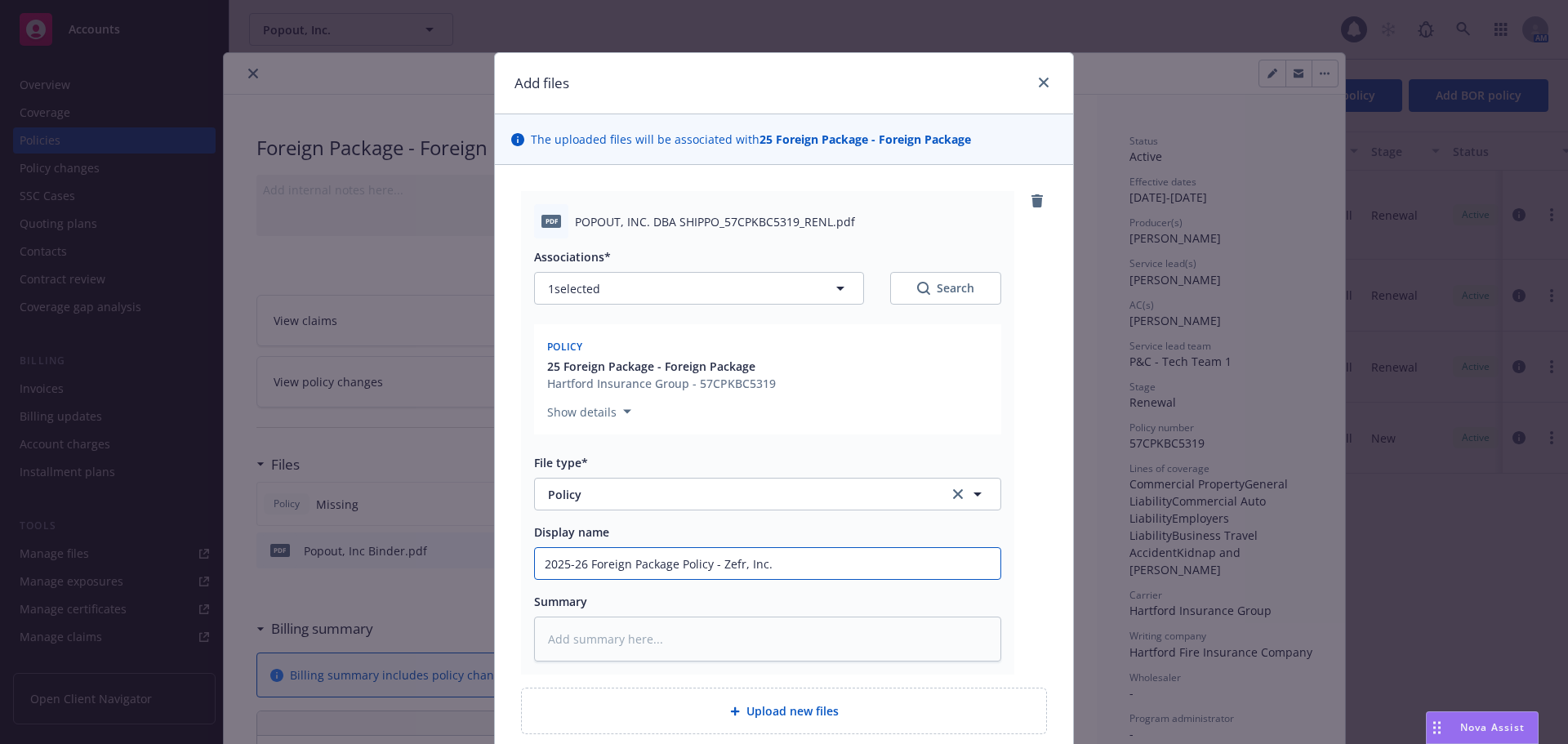
click at [725, 561] on input "2025-26 Foreign Package Policy - Zefr, Inc." at bounding box center [767, 563] width 466 height 31
type textarea "x"
type input "2025-26 Foreign Package Policy - P, Inc."
type textarea "x"
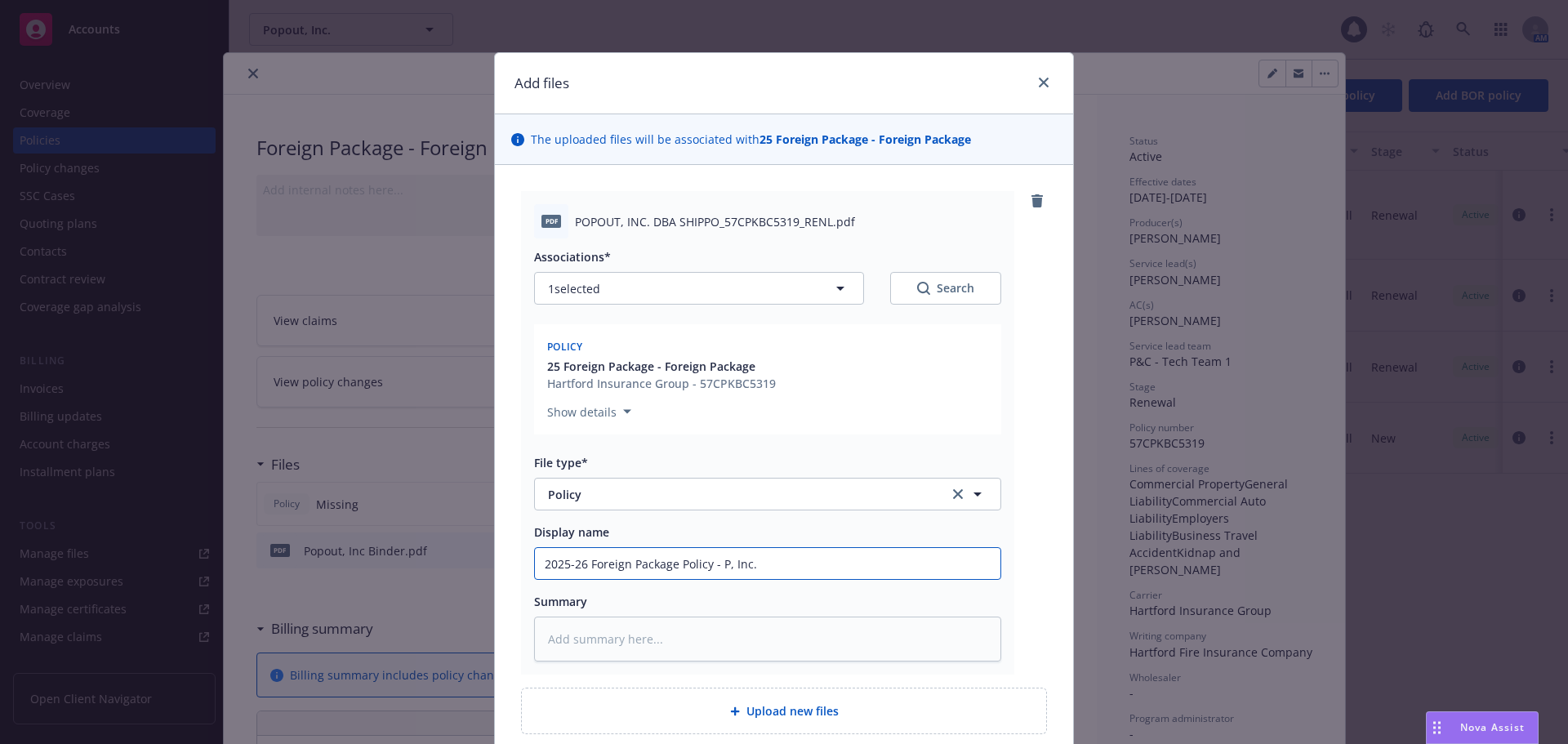
type input "2025-26 Foreign Package Policy - Po, Inc."
type textarea "x"
type input "2025-26 Foreign Package Policy - Pop, Inc."
type textarea "x"
type input "2025-26 Foreign Package Policy - Popo, Inc."
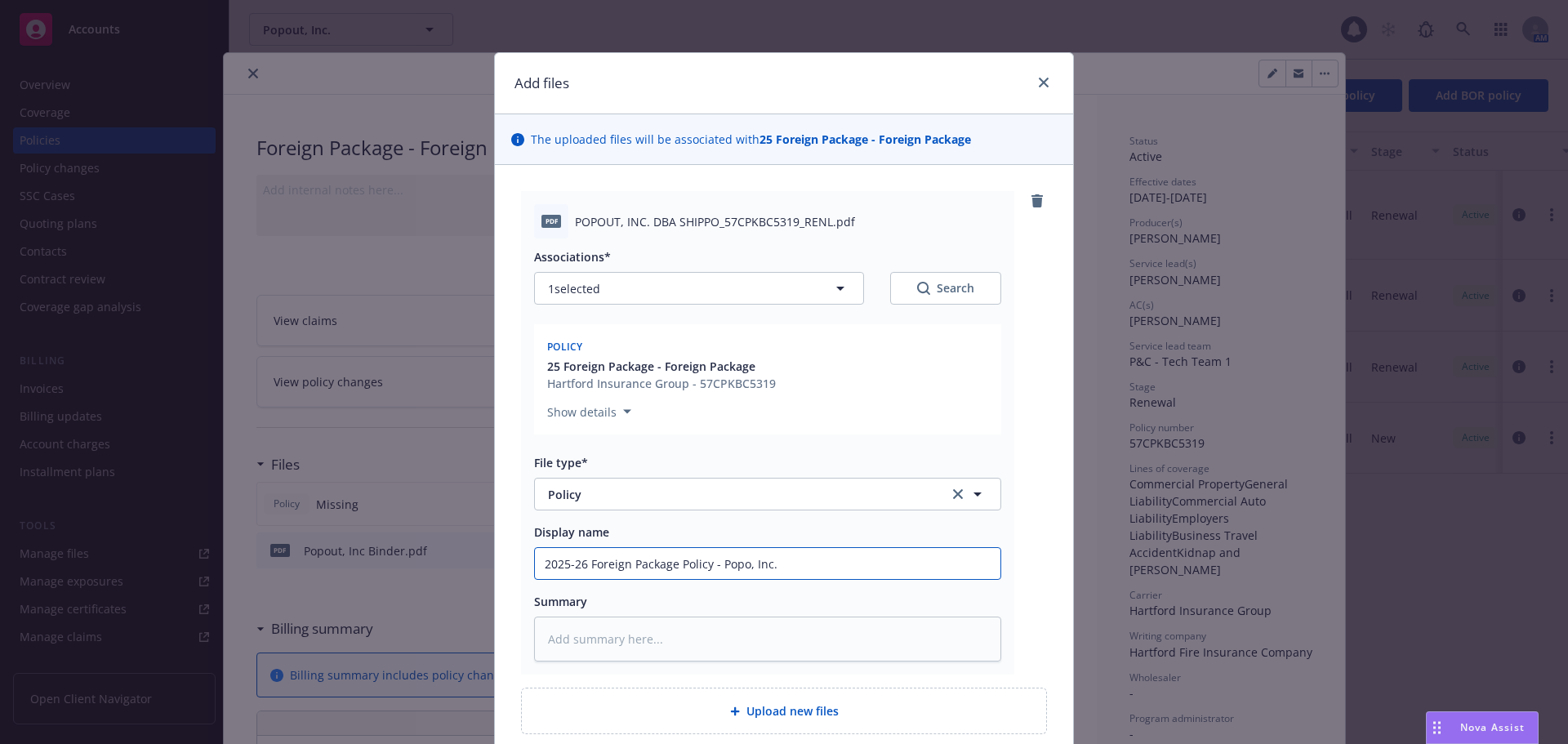
type textarea "x"
type input "2025-26 Foreign Package Policy - Popou, Inc."
type textarea "x"
type input "2025-26 Foreign Package Policy - Popout, Inc."
click at [1043, 584] on div "pdf POPOUT, INC. DBA SHIPPO_57CPKBC5319_RENL.pdf Associations* 1 selected Searc…" at bounding box center [784, 463] width 578 height 595
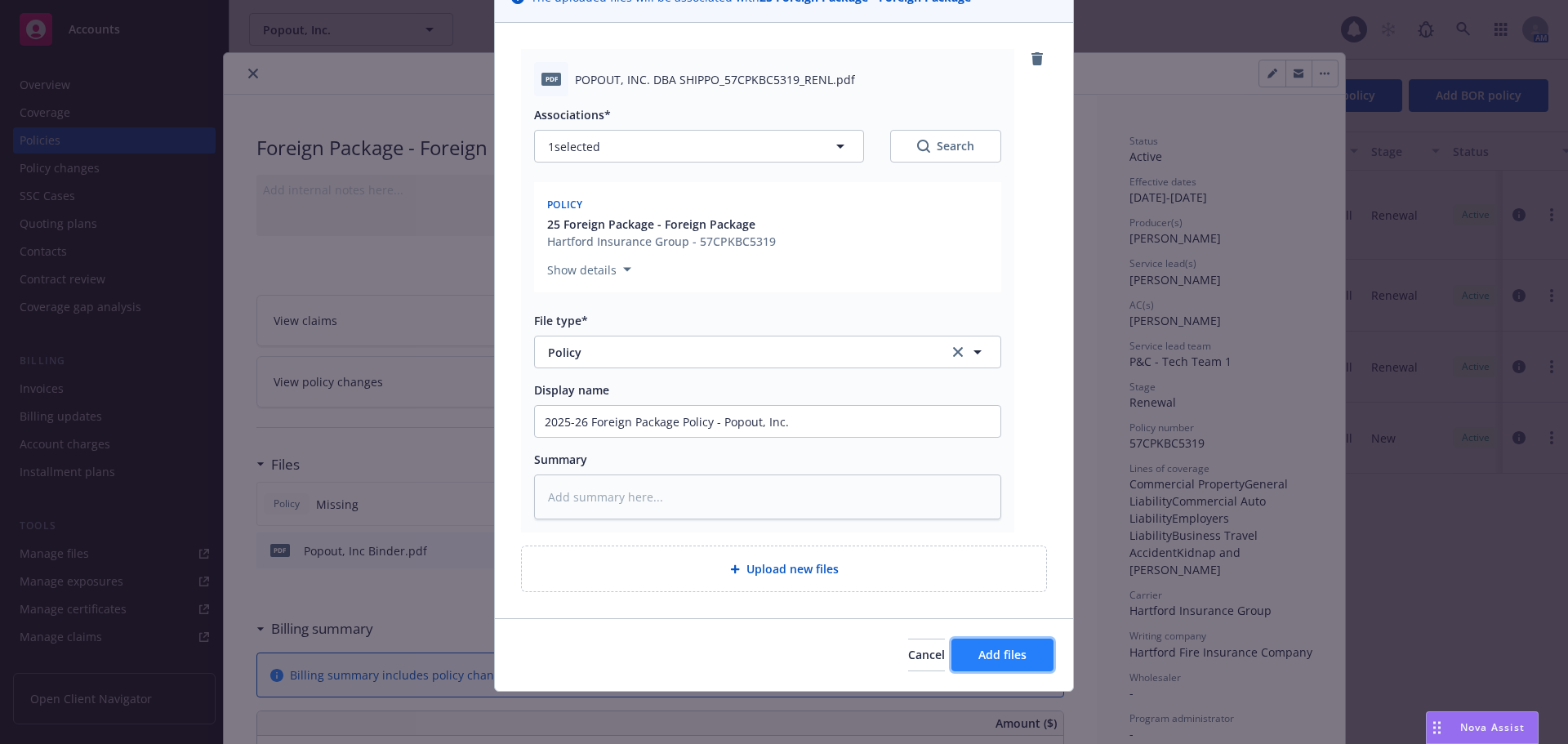
click at [1003, 664] on button "Add files" at bounding box center [1002, 655] width 102 height 33
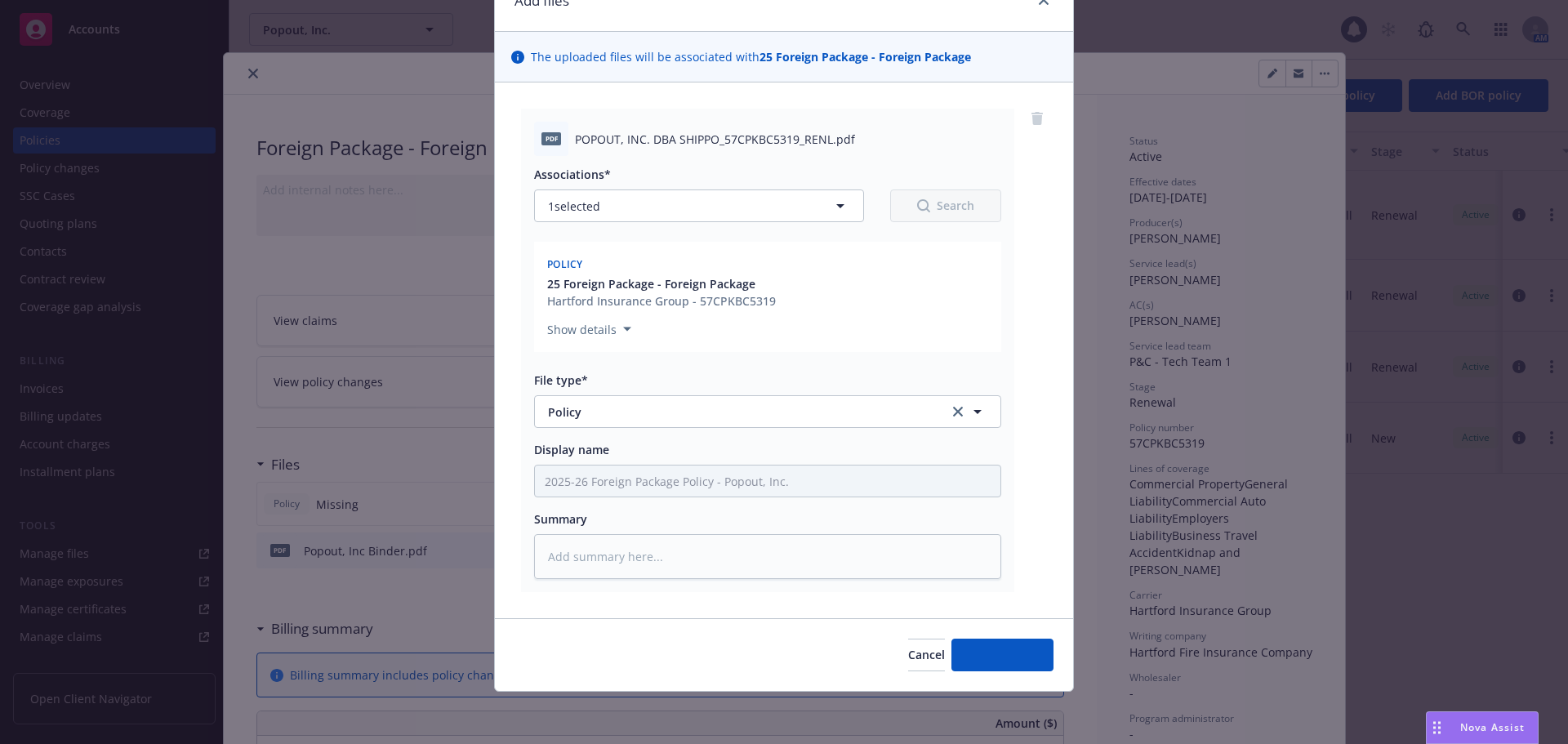
scroll to position [83, 0]
type textarea "x"
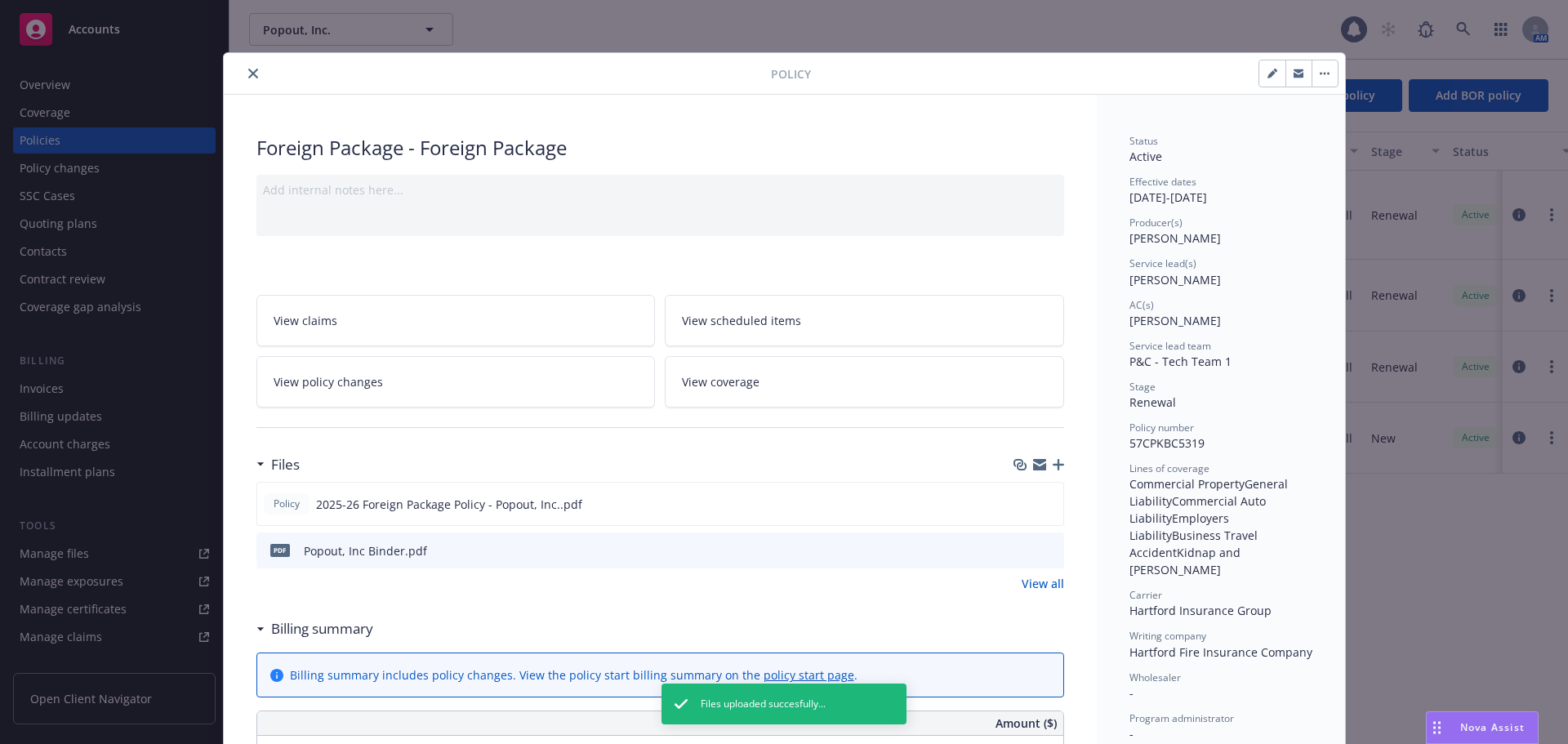
click at [252, 76] on button "close" at bounding box center [253, 73] width 19 height 19
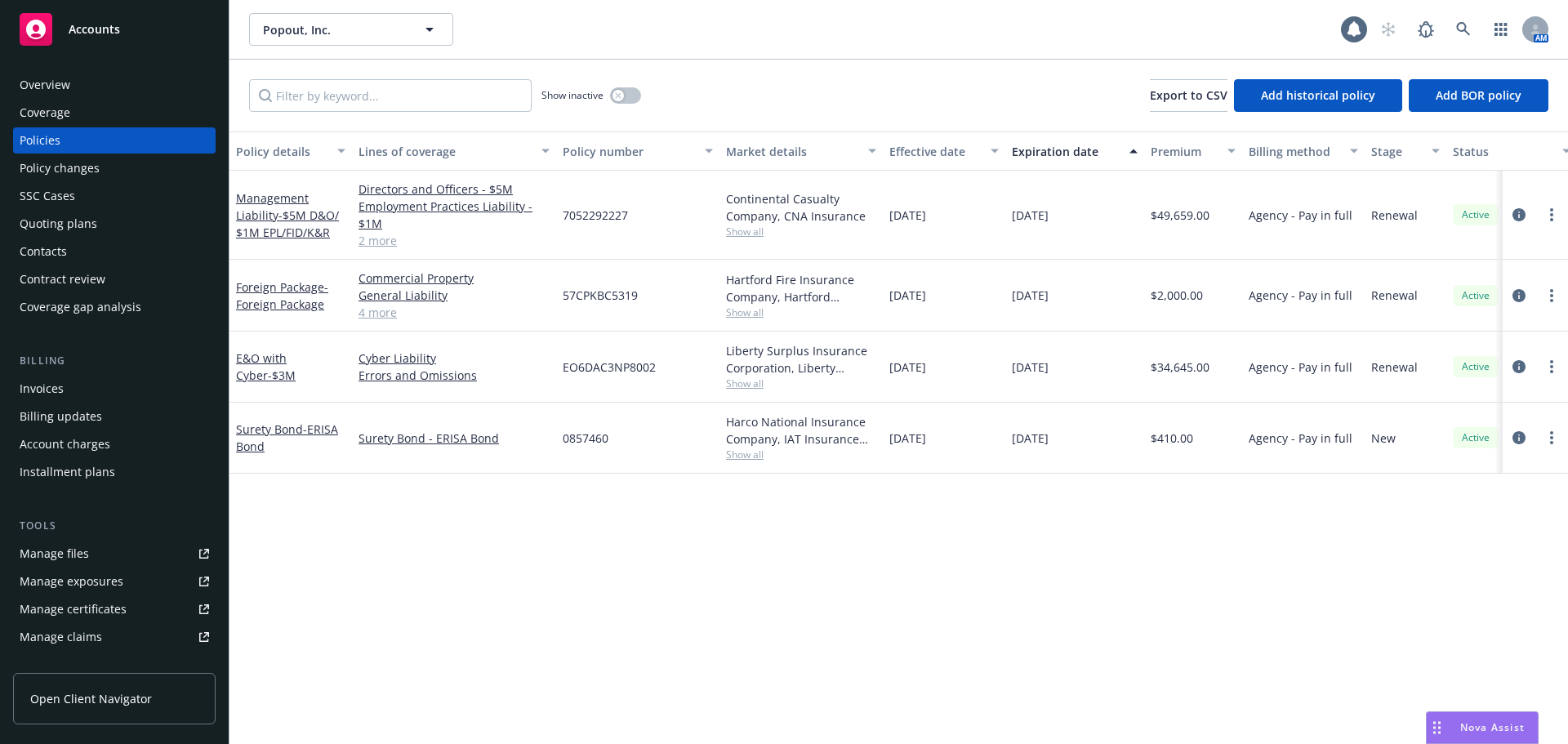
click at [172, 27] on div "Accounts" at bounding box center [114, 29] width 189 height 33
